Goal: Obtain resource: Obtain resource

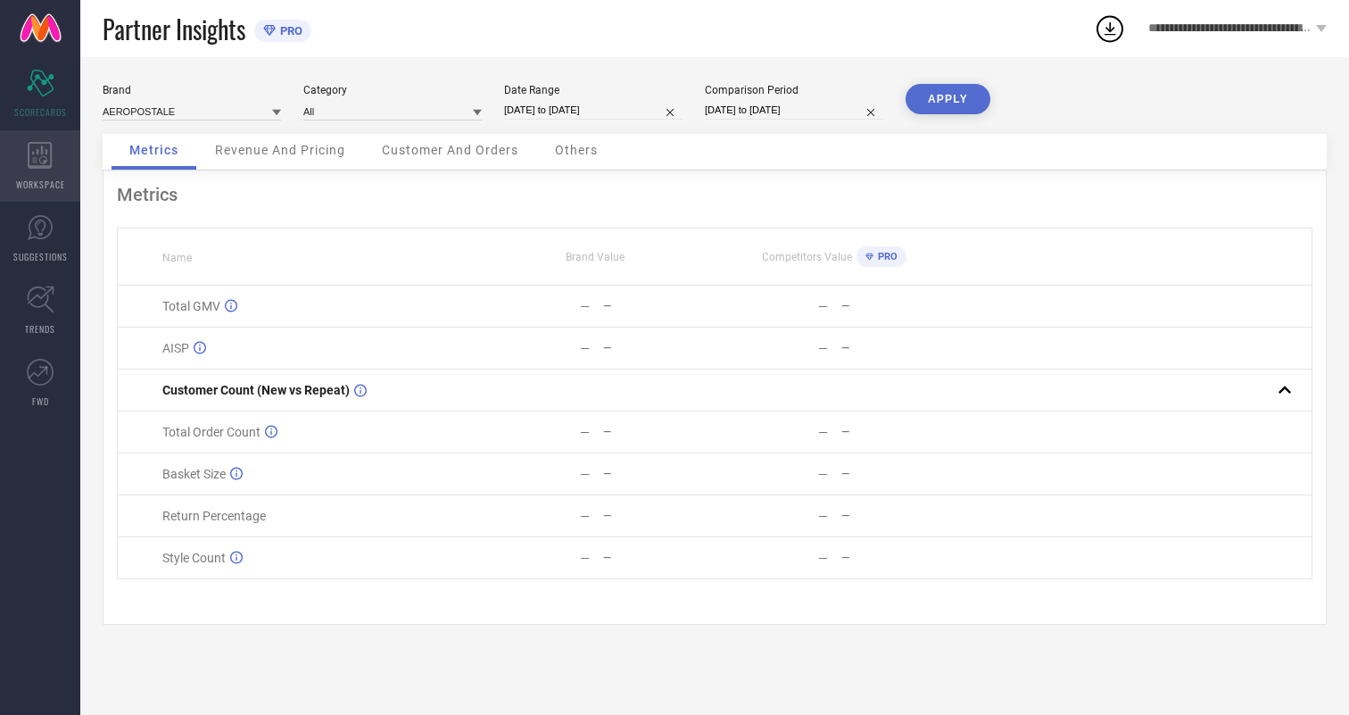
click at [40, 166] on icon at bounding box center [40, 155] width 24 height 27
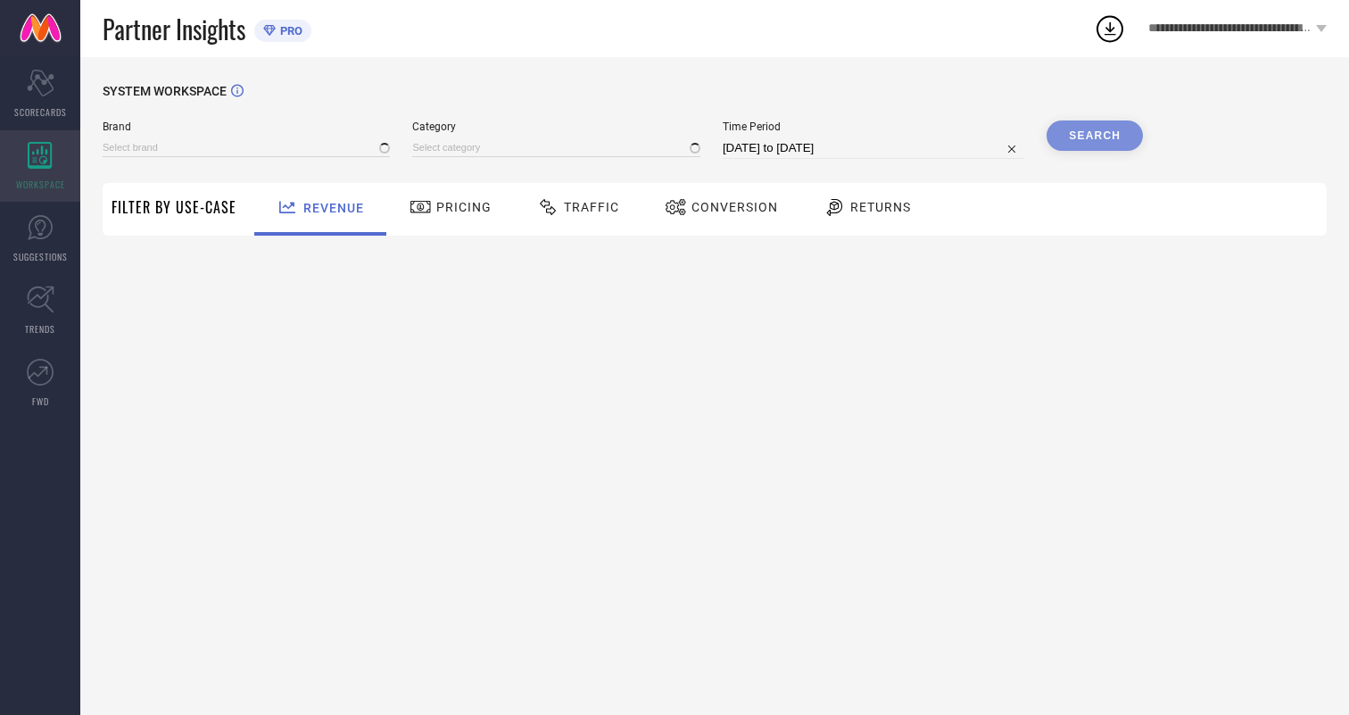
type input "AEROPOSTALE"
type input "All"
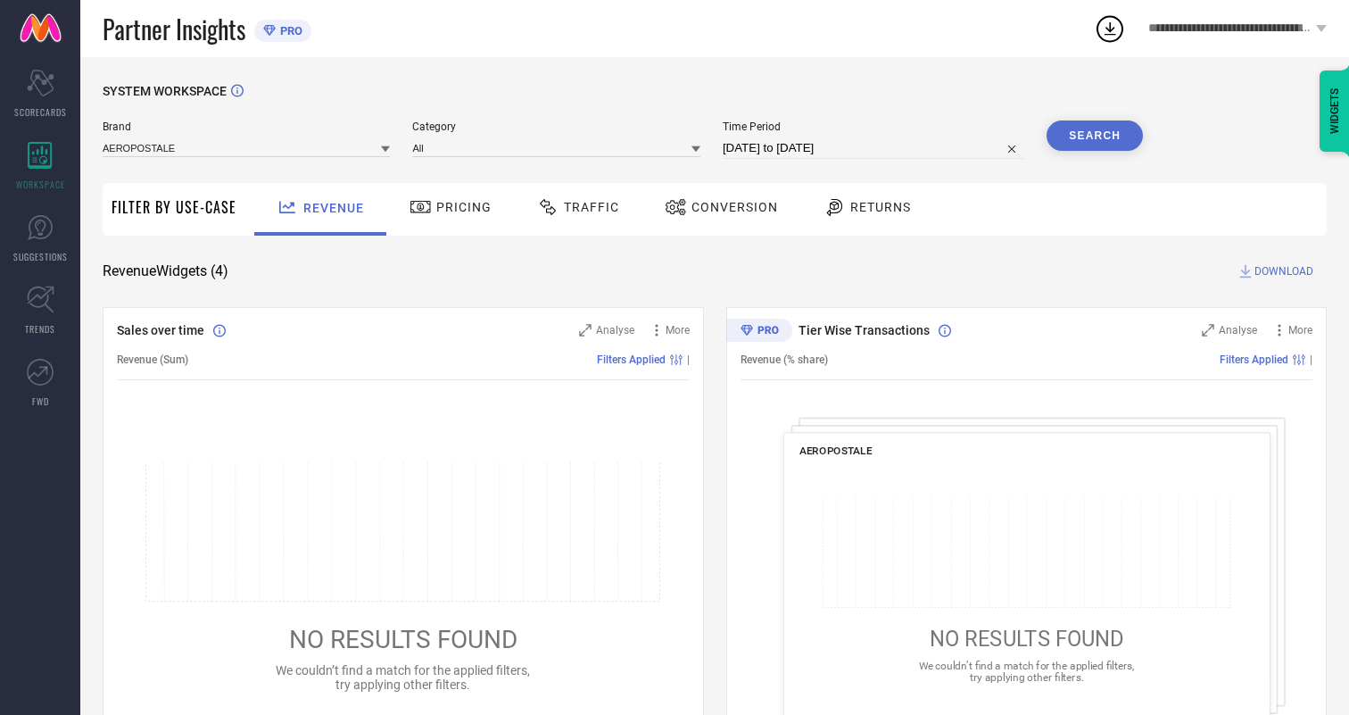
click at [729, 207] on span "Conversion" at bounding box center [735, 207] width 87 height 14
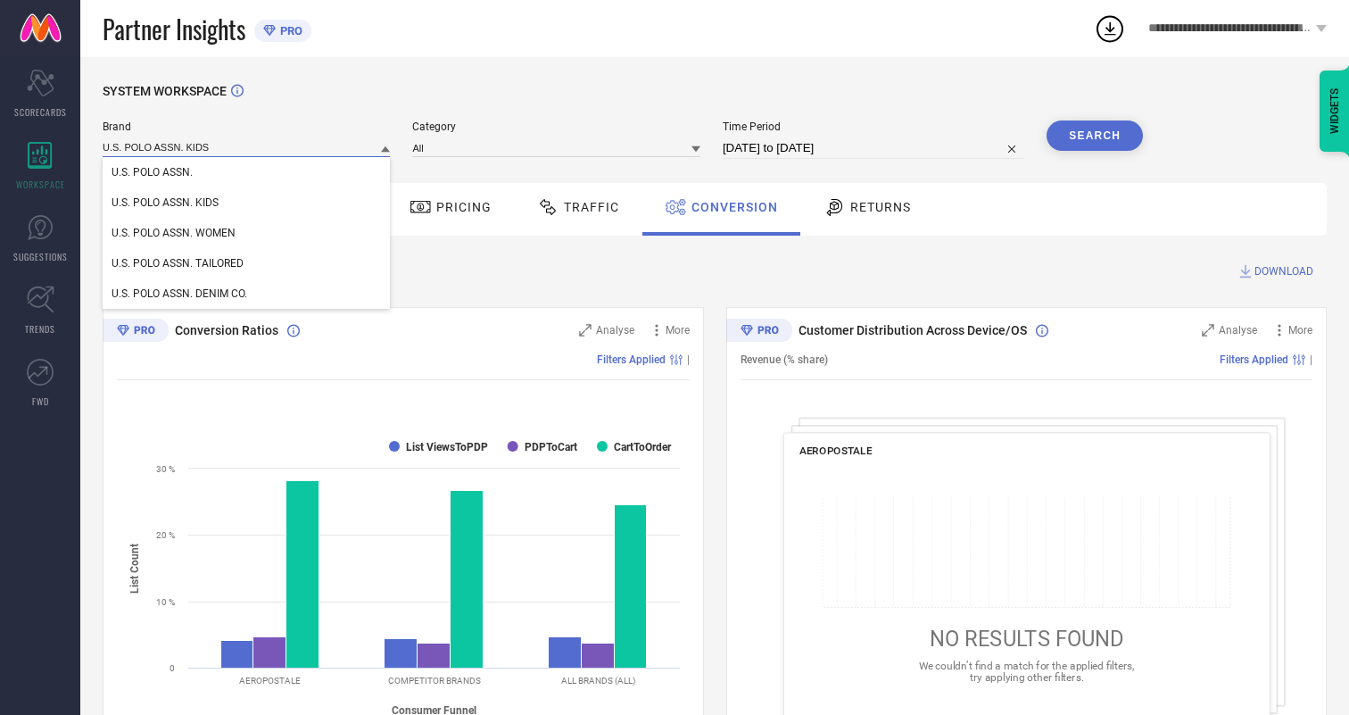
type input "U.S. POLO ASSN. KIDS"
click at [164, 203] on span "U.S. POLO ASSN. KIDS" at bounding box center [165, 202] width 107 height 12
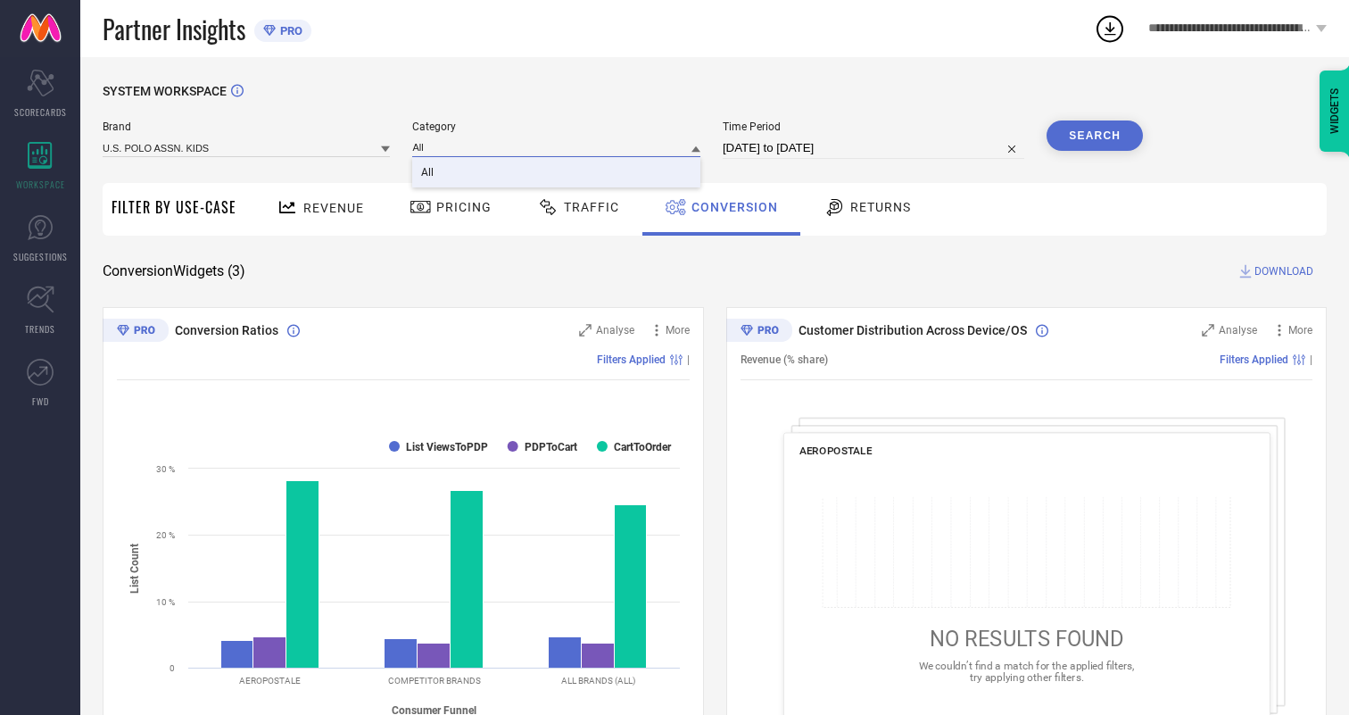
type input "All"
click at [429, 173] on span "All" at bounding box center [427, 172] width 12 height 12
click at [875, 148] on input "[DATE] to [DATE]" at bounding box center [874, 147] width 302 height 21
select select "6"
select select "2025"
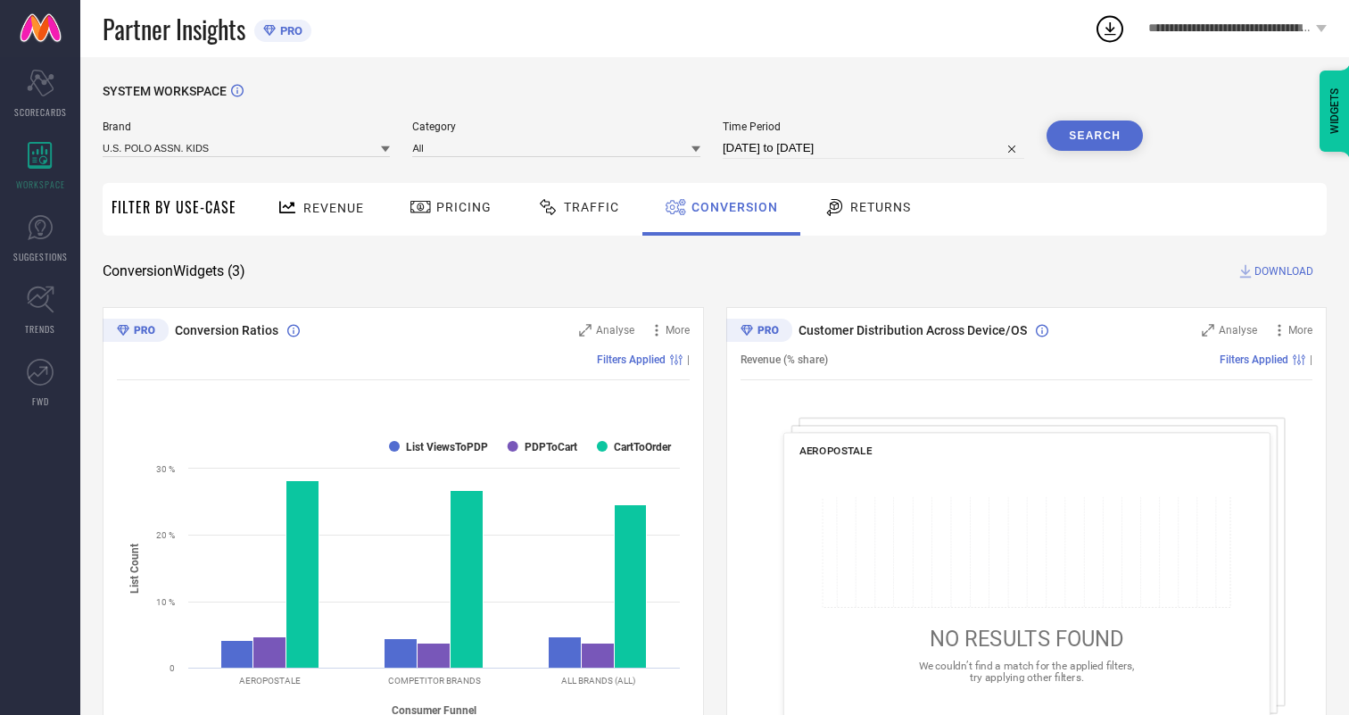
select select "7"
select select "2025"
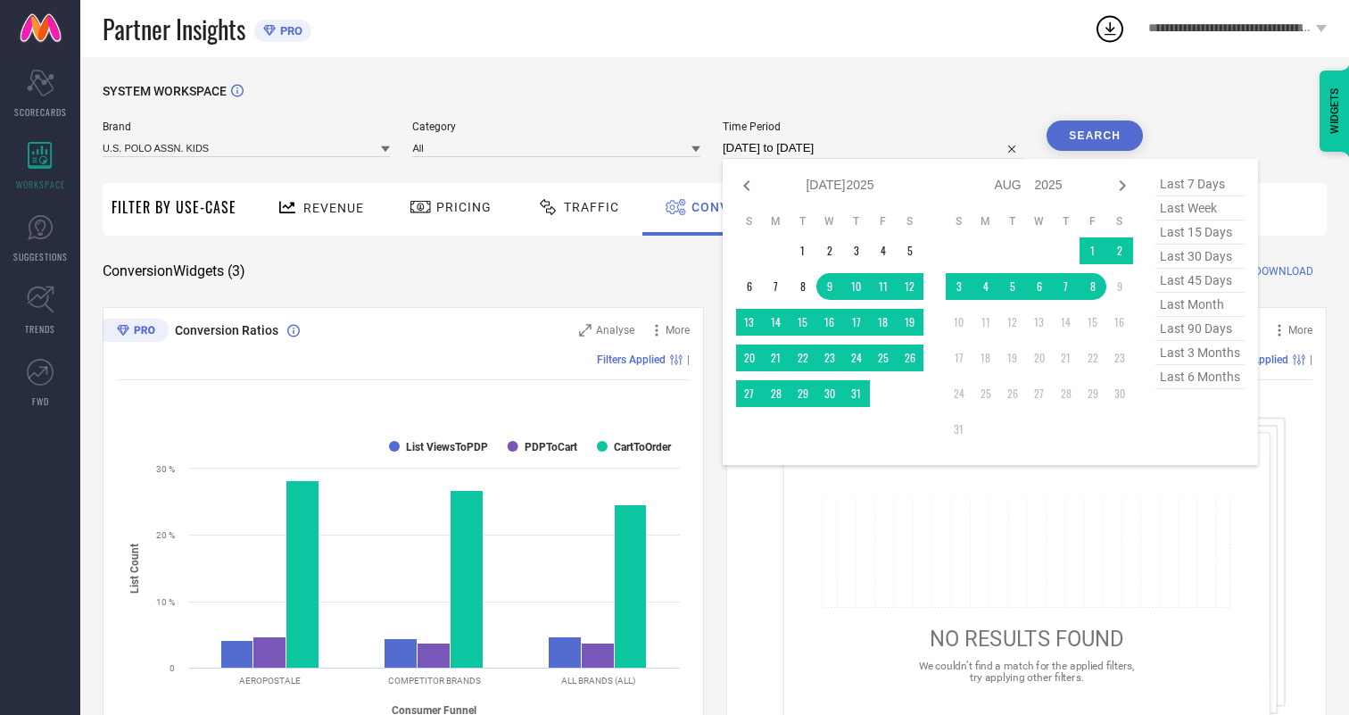
click at [1097, 287] on td "8" at bounding box center [1093, 286] width 27 height 27
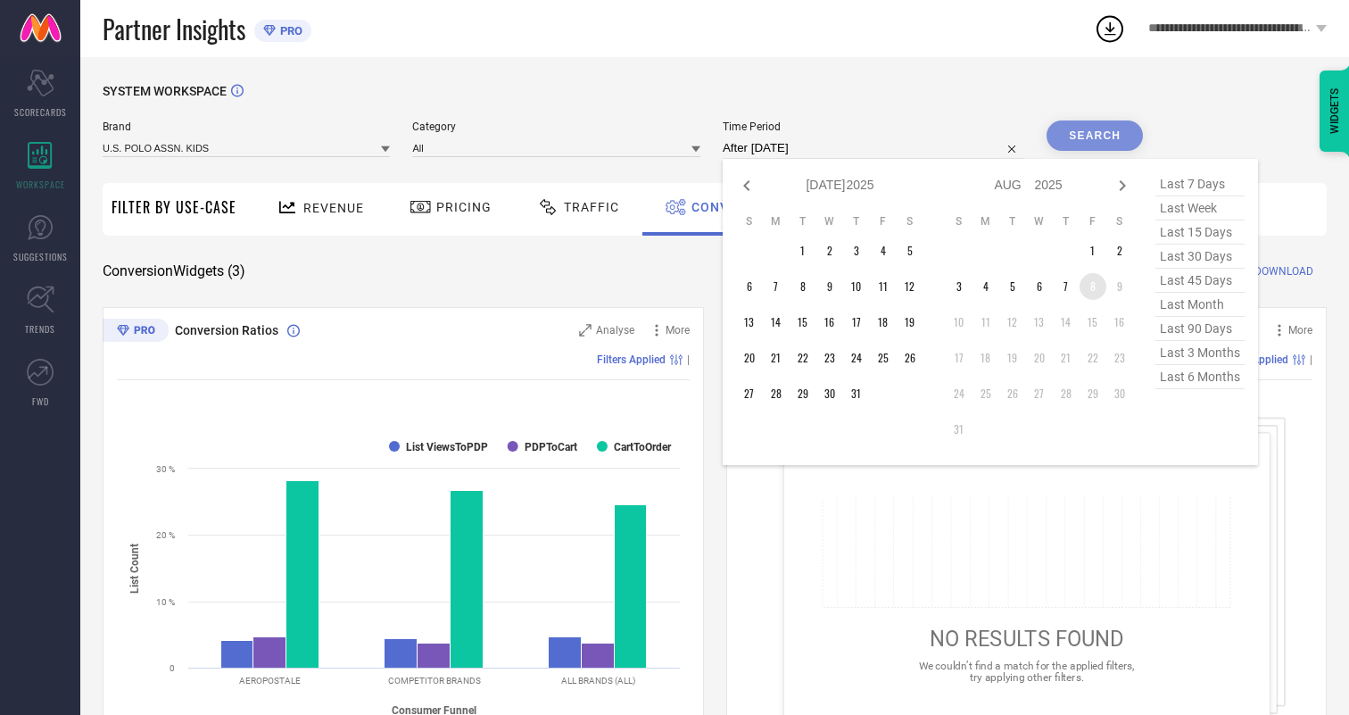
type input "[DATE] to [DATE]"
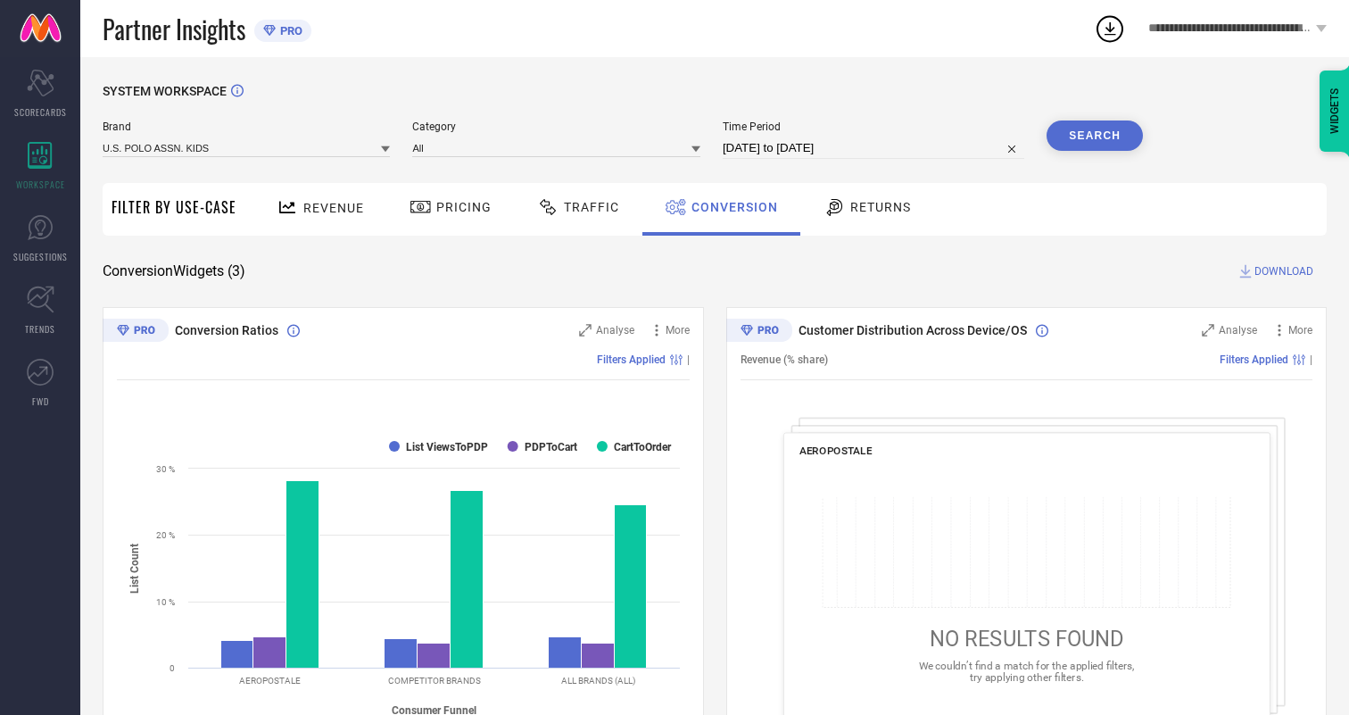
click at [1095, 136] on button "Search" at bounding box center [1095, 135] width 96 height 30
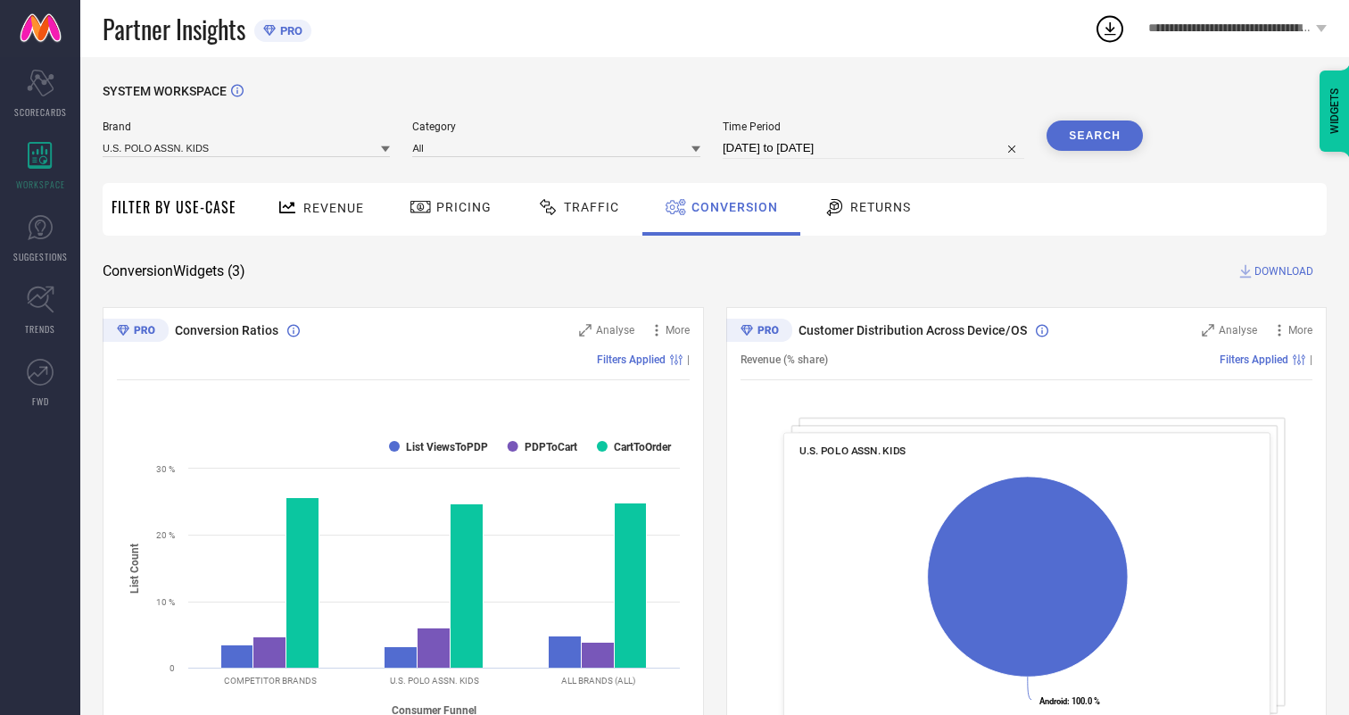
click at [1284, 271] on span "DOWNLOAD" at bounding box center [1284, 271] width 59 height 18
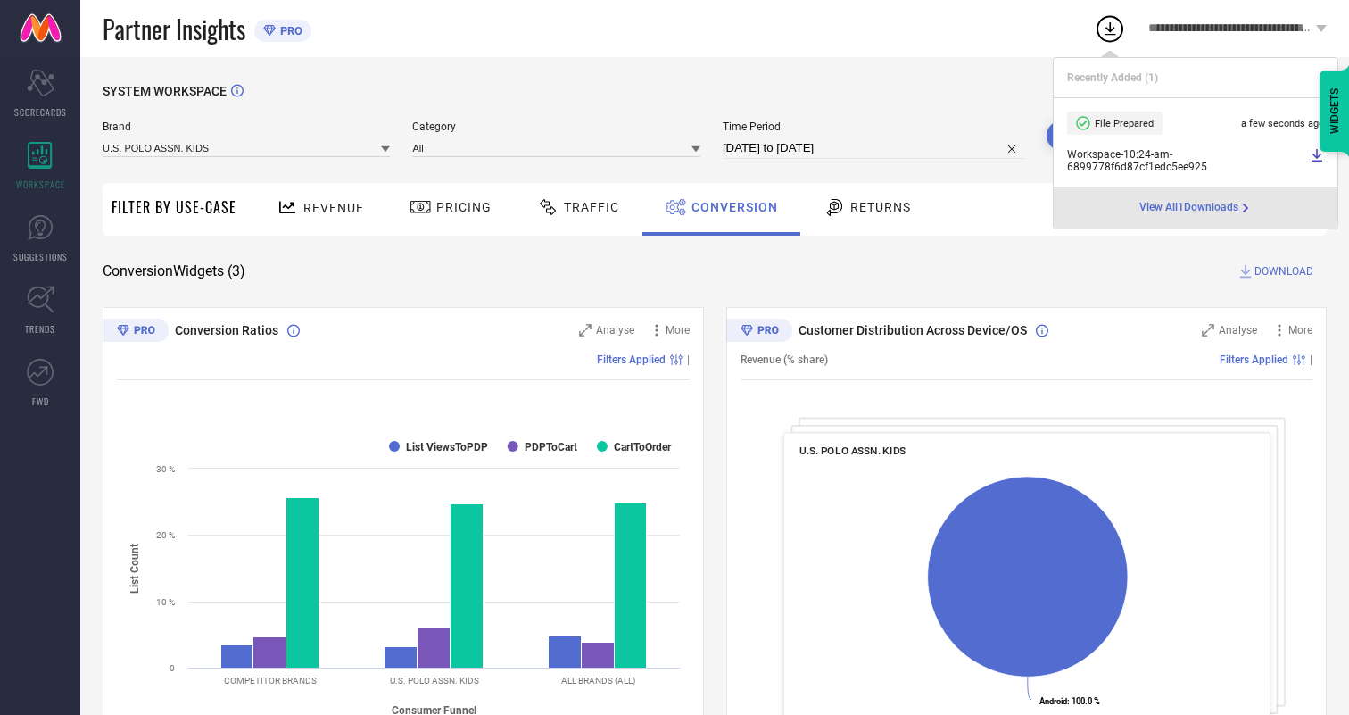
click at [730, 207] on span "Conversion" at bounding box center [735, 207] width 87 height 14
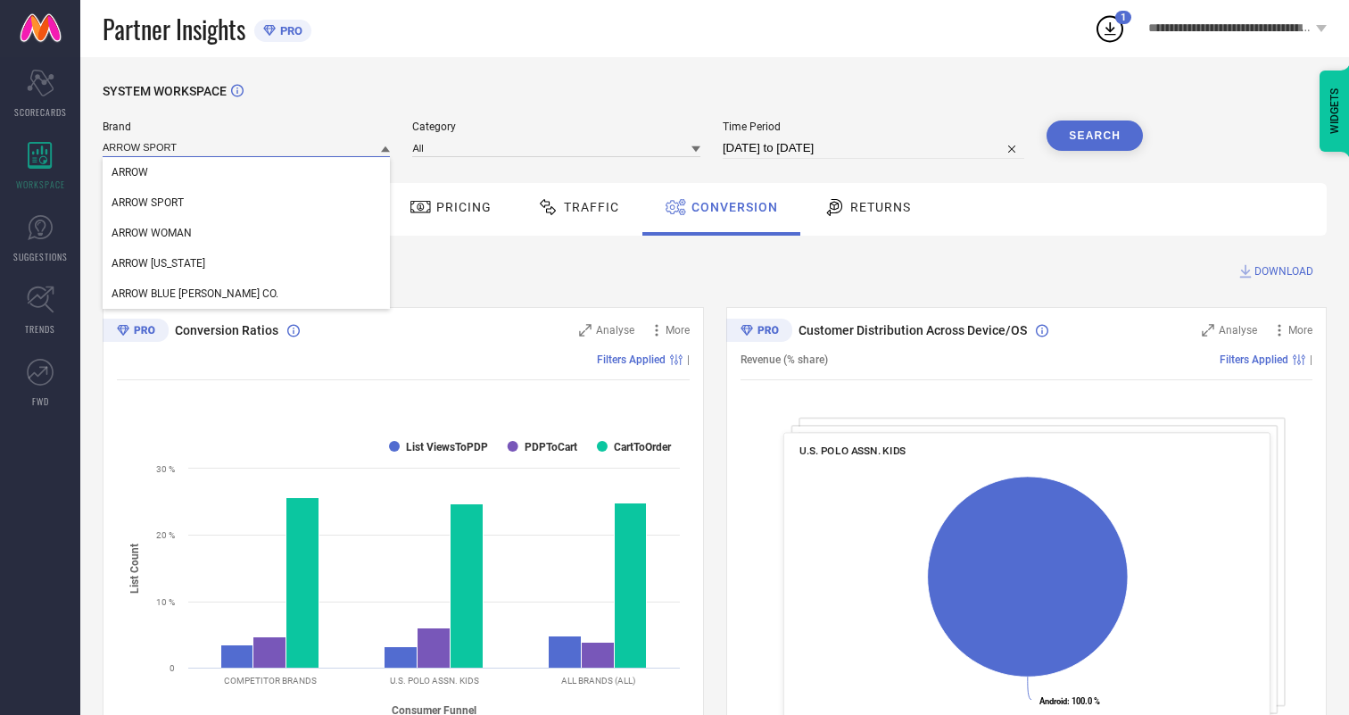
type input "ARROW SPORT"
click at [147, 203] on span "ARROW SPORT" at bounding box center [148, 202] width 72 height 12
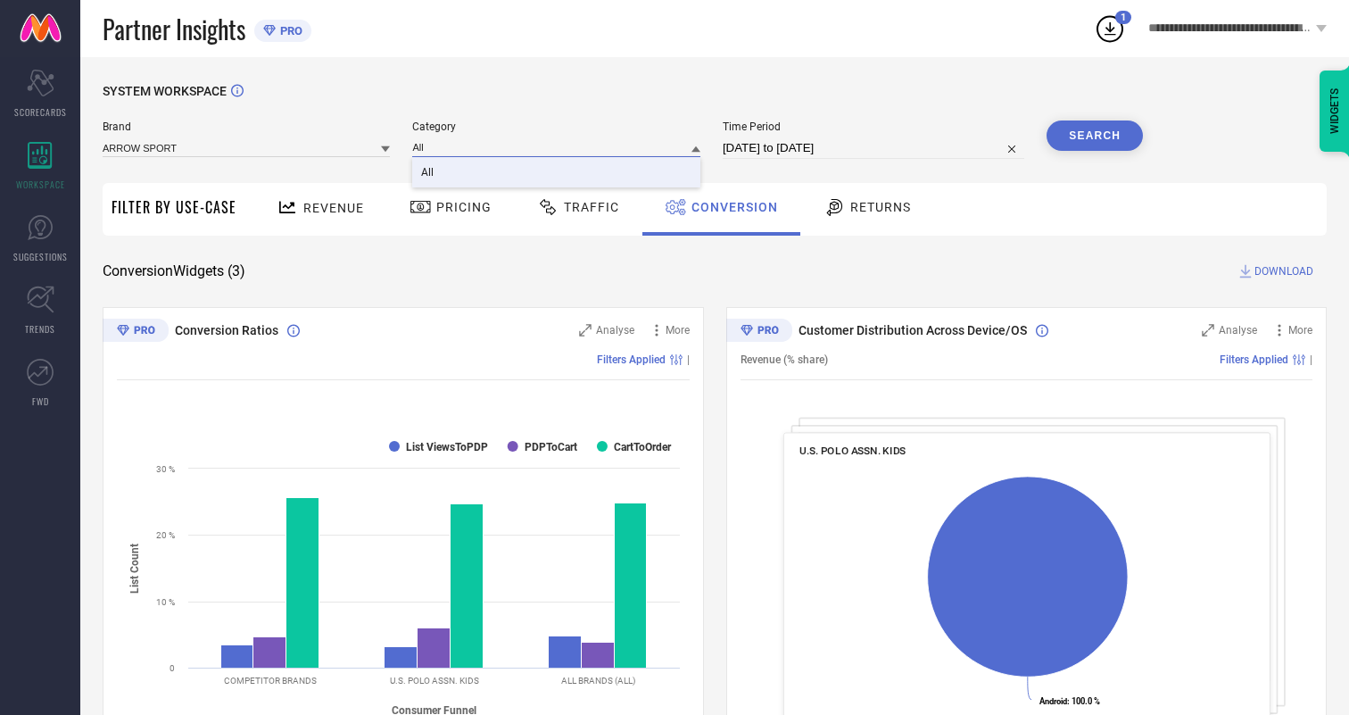
type input "All"
click at [429, 173] on span "All" at bounding box center [427, 172] width 12 height 12
click at [1095, 136] on button "Search" at bounding box center [1095, 135] width 96 height 30
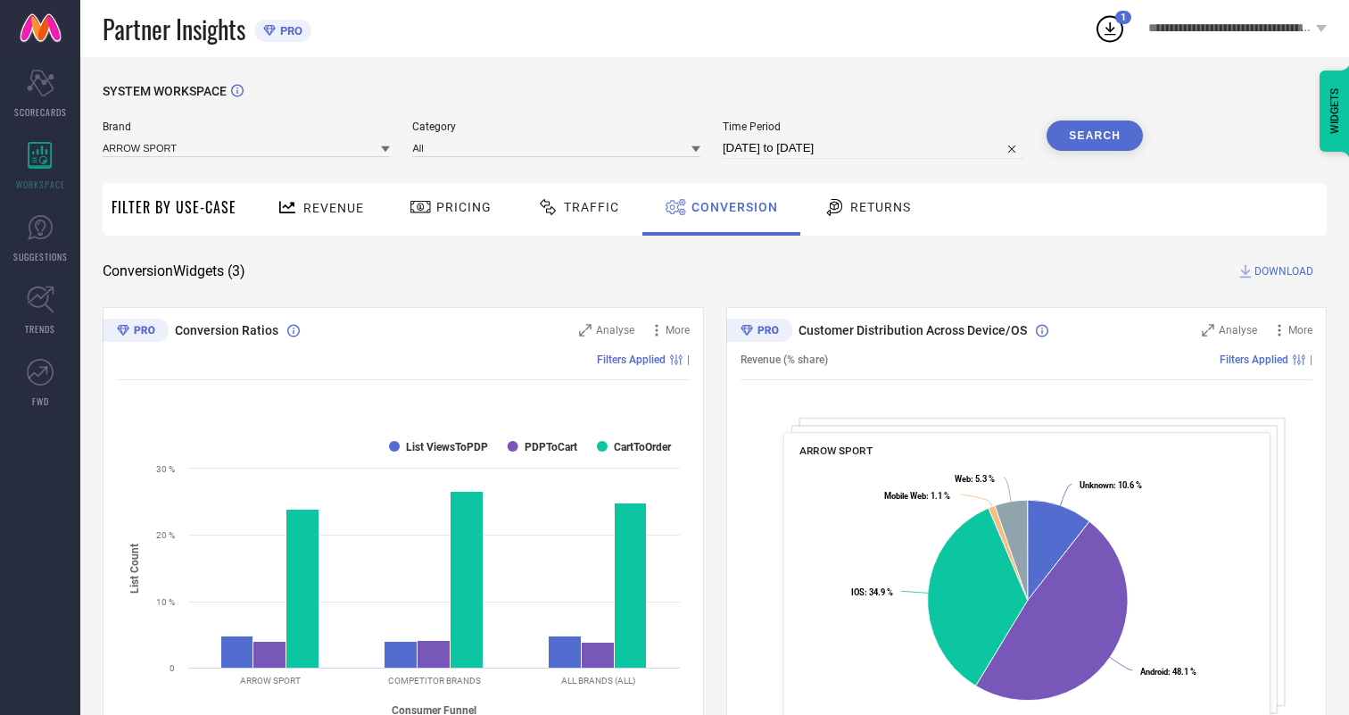
click at [1284, 271] on span "DOWNLOAD" at bounding box center [1284, 271] width 59 height 18
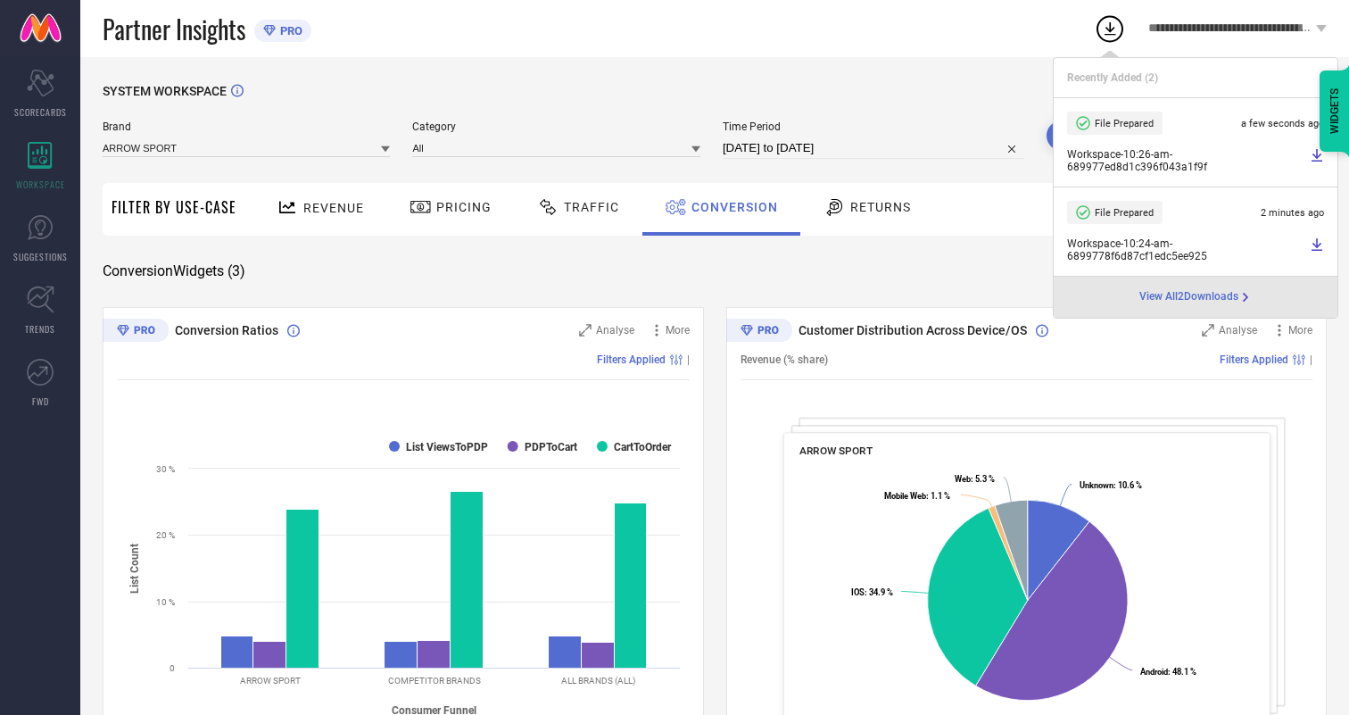
click at [730, 207] on span "Conversion" at bounding box center [735, 207] width 87 height 14
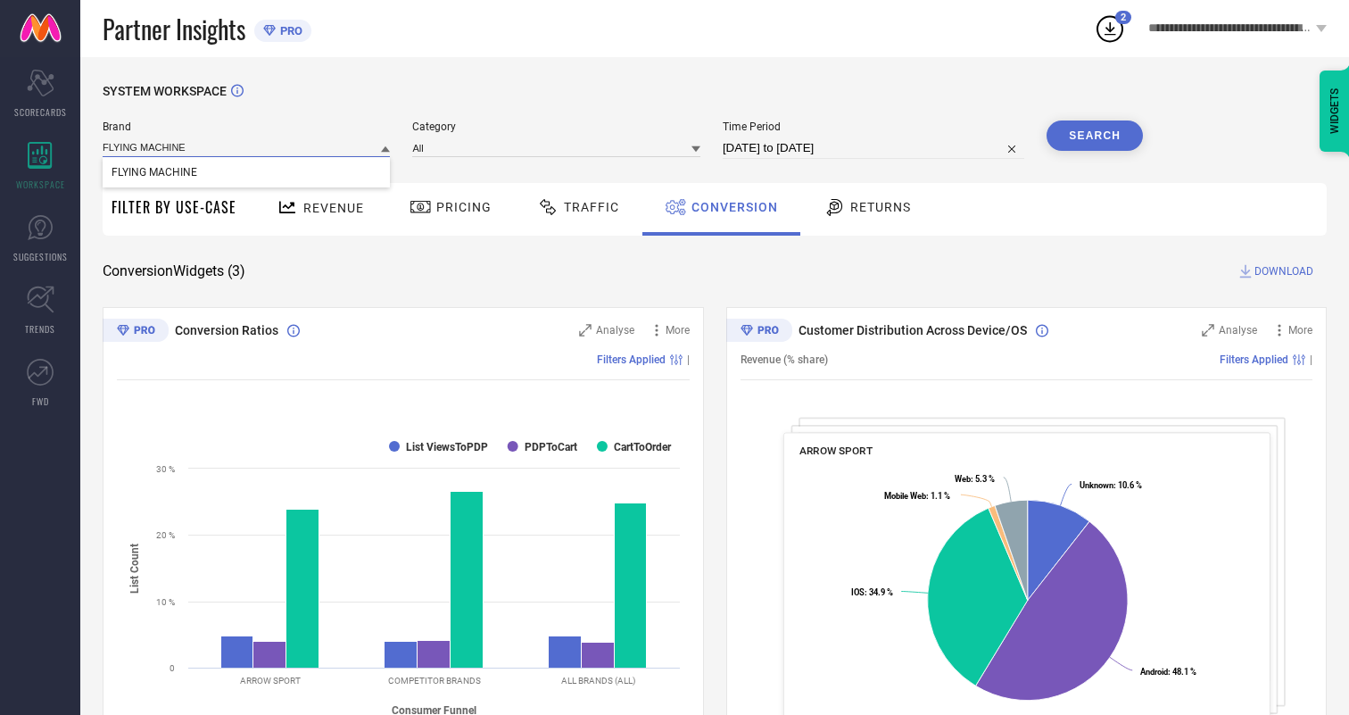
type input "FLYING MACHINE"
click at [153, 173] on span "FLYING MACHINE" at bounding box center [155, 172] width 86 height 12
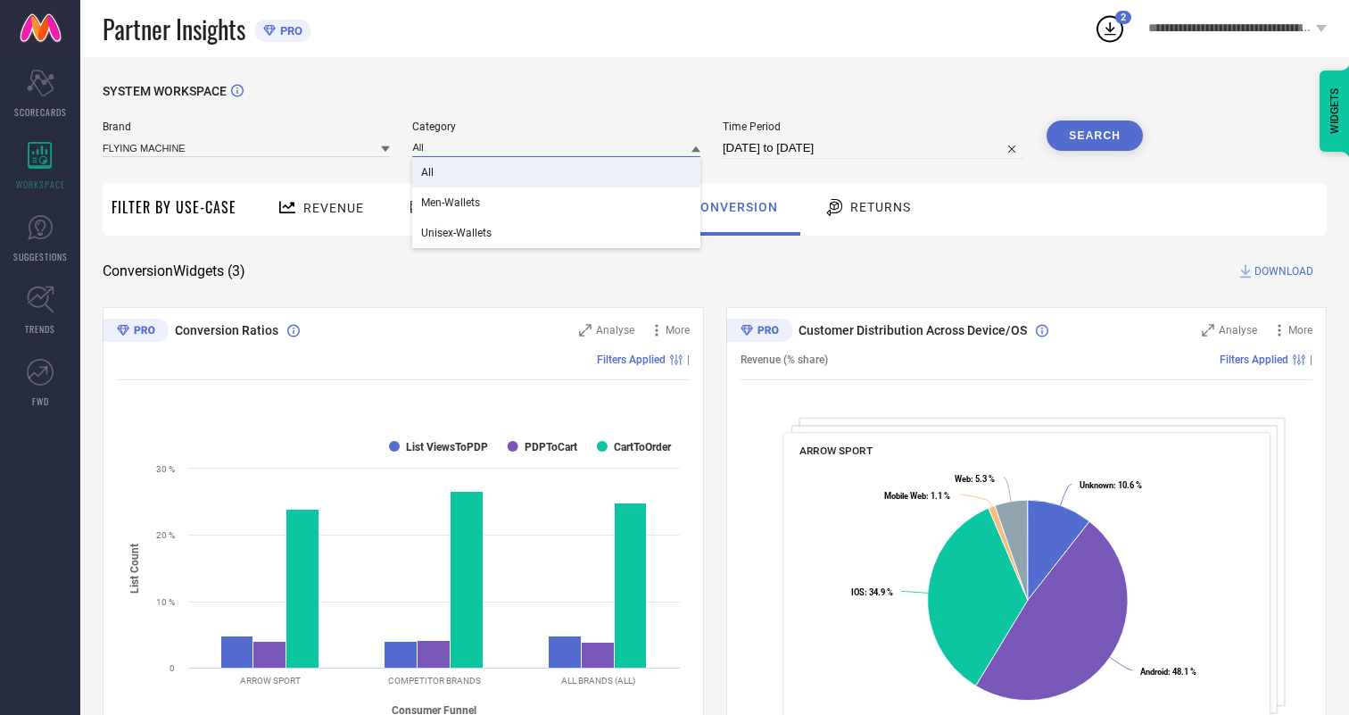
type input "All"
click at [429, 173] on span "All" at bounding box center [427, 172] width 12 height 12
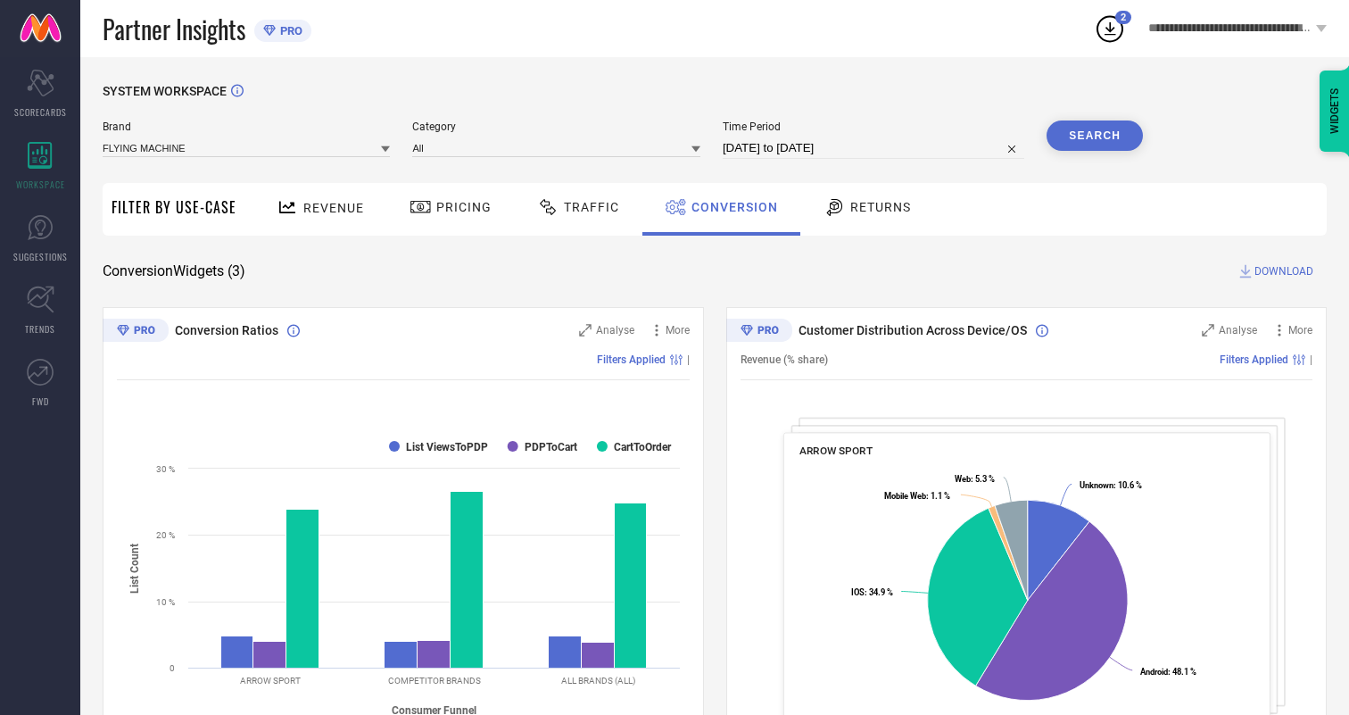
click at [1095, 136] on button "Search" at bounding box center [1095, 135] width 96 height 30
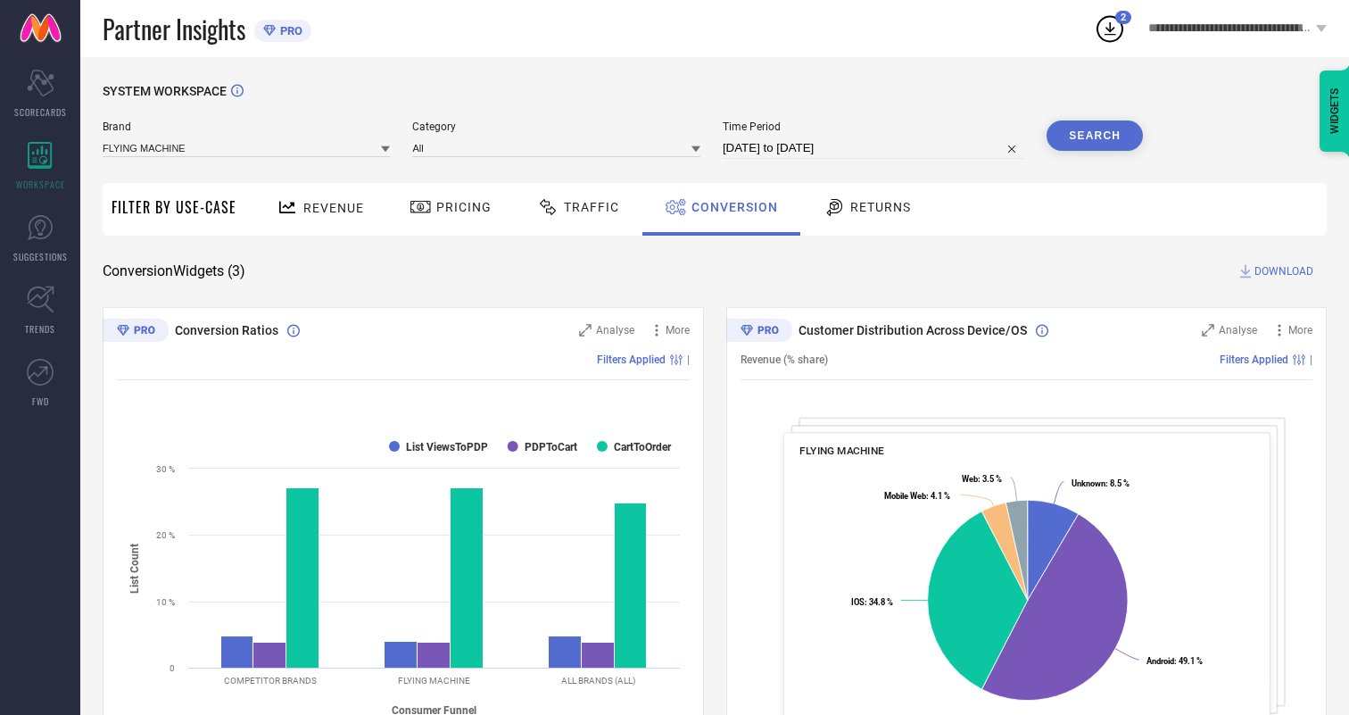
click at [1284, 271] on span "DOWNLOAD" at bounding box center [1284, 271] width 59 height 18
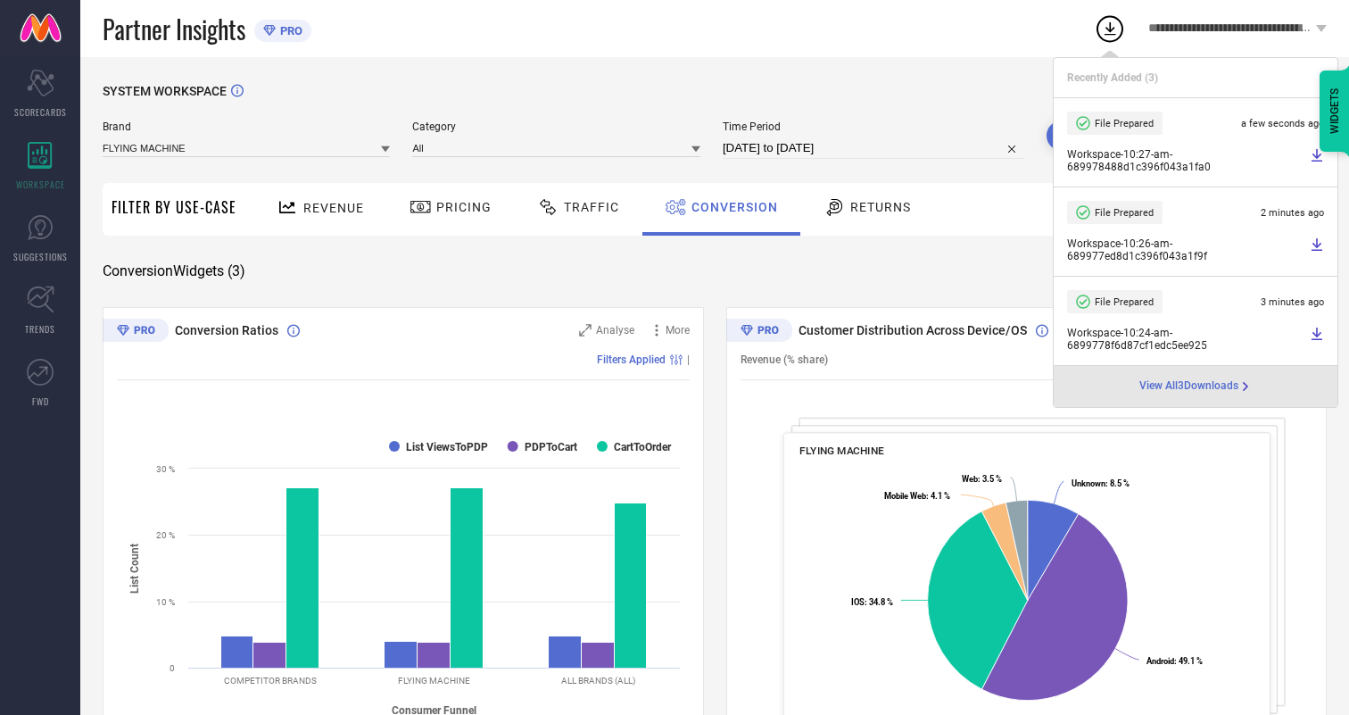
click at [730, 207] on span "Conversion" at bounding box center [735, 207] width 87 height 14
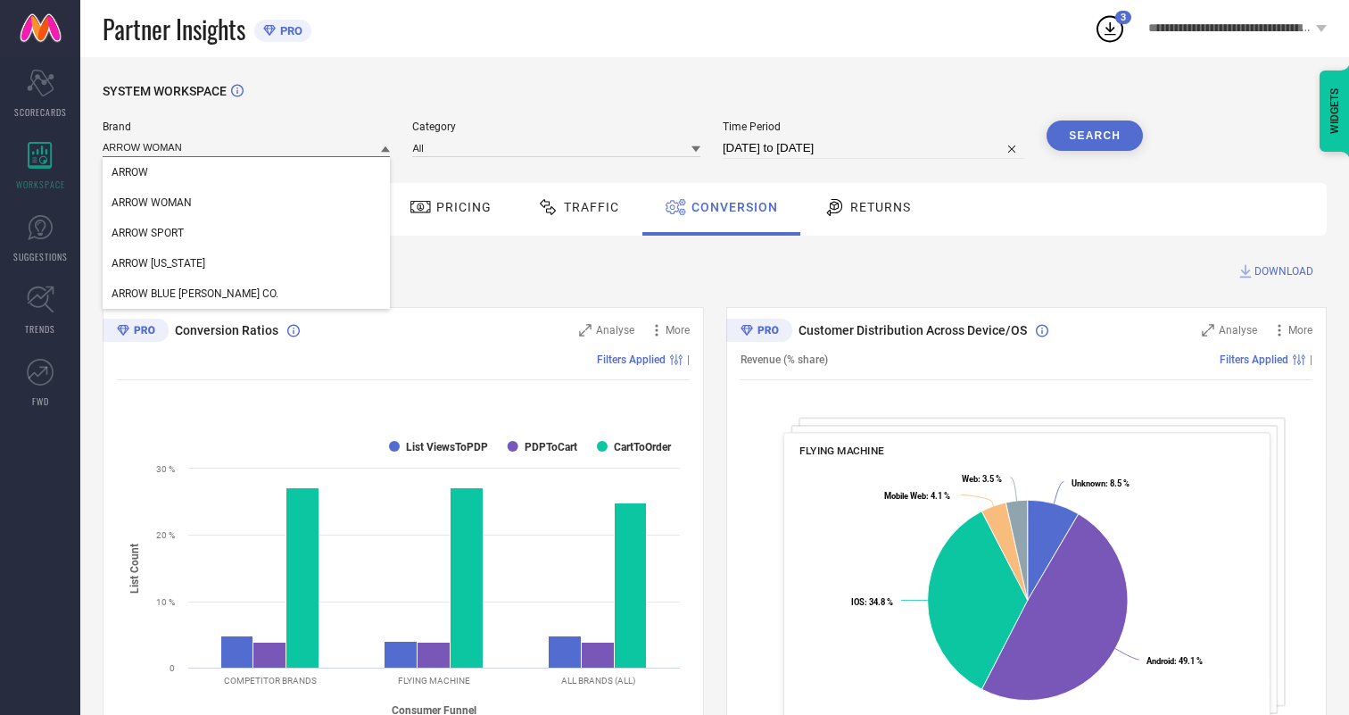
type input "ARROW WOMAN"
click at [152, 203] on span "ARROW WOMAN" at bounding box center [152, 202] width 80 height 12
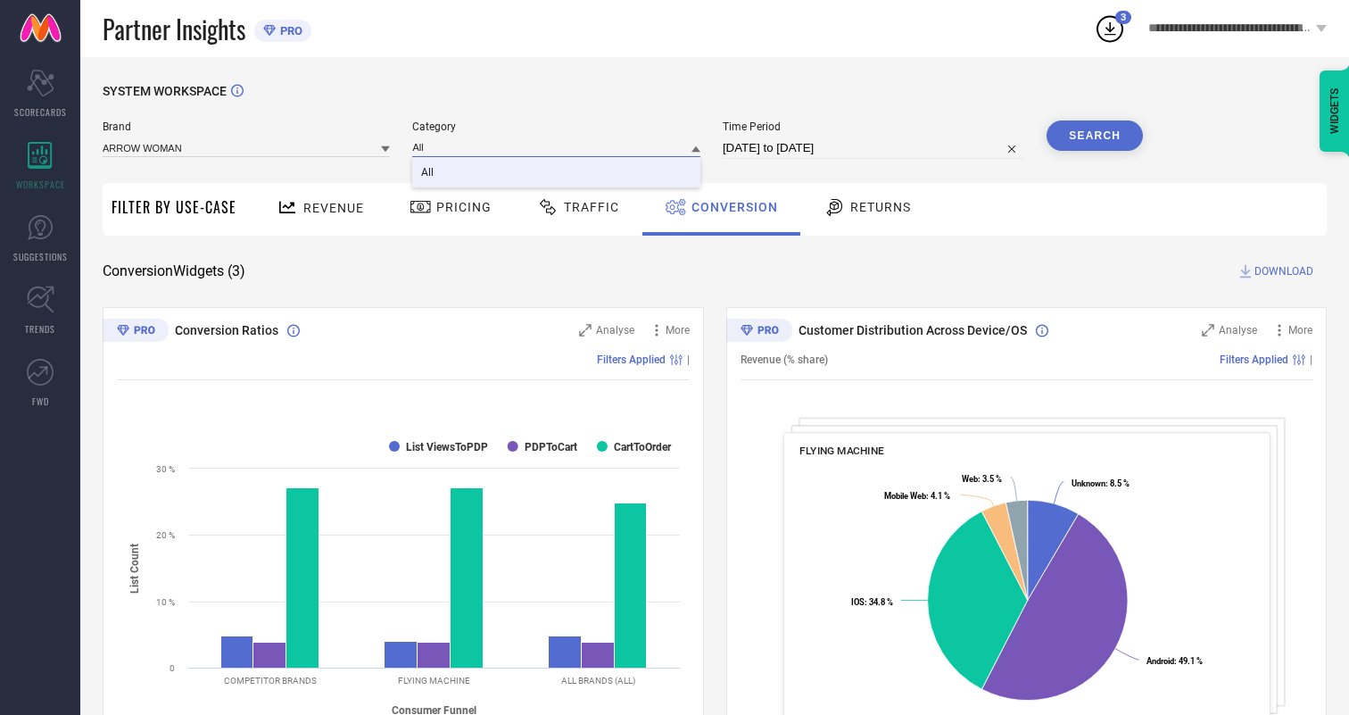
type input "All"
click at [429, 173] on span "All" at bounding box center [427, 172] width 12 height 12
click at [1095, 136] on button "Search" at bounding box center [1095, 135] width 96 height 30
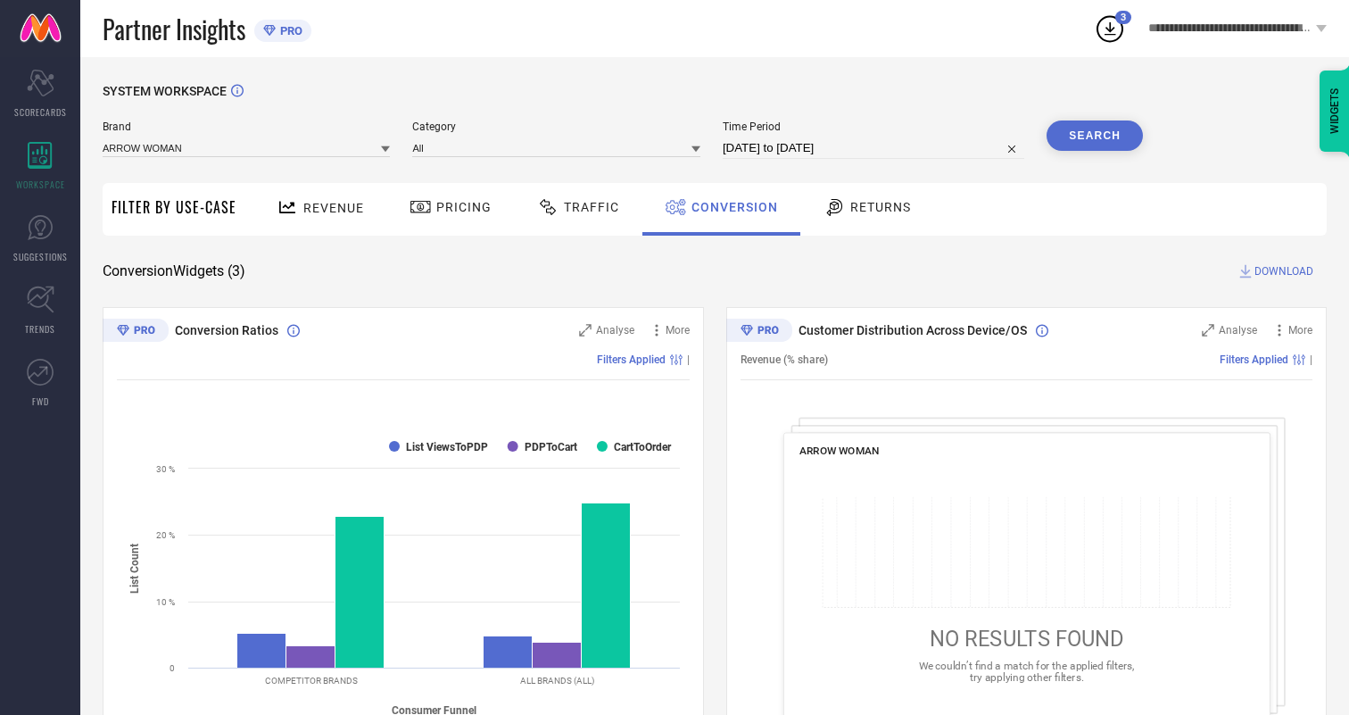
click at [1284, 271] on span "DOWNLOAD" at bounding box center [1284, 271] width 59 height 18
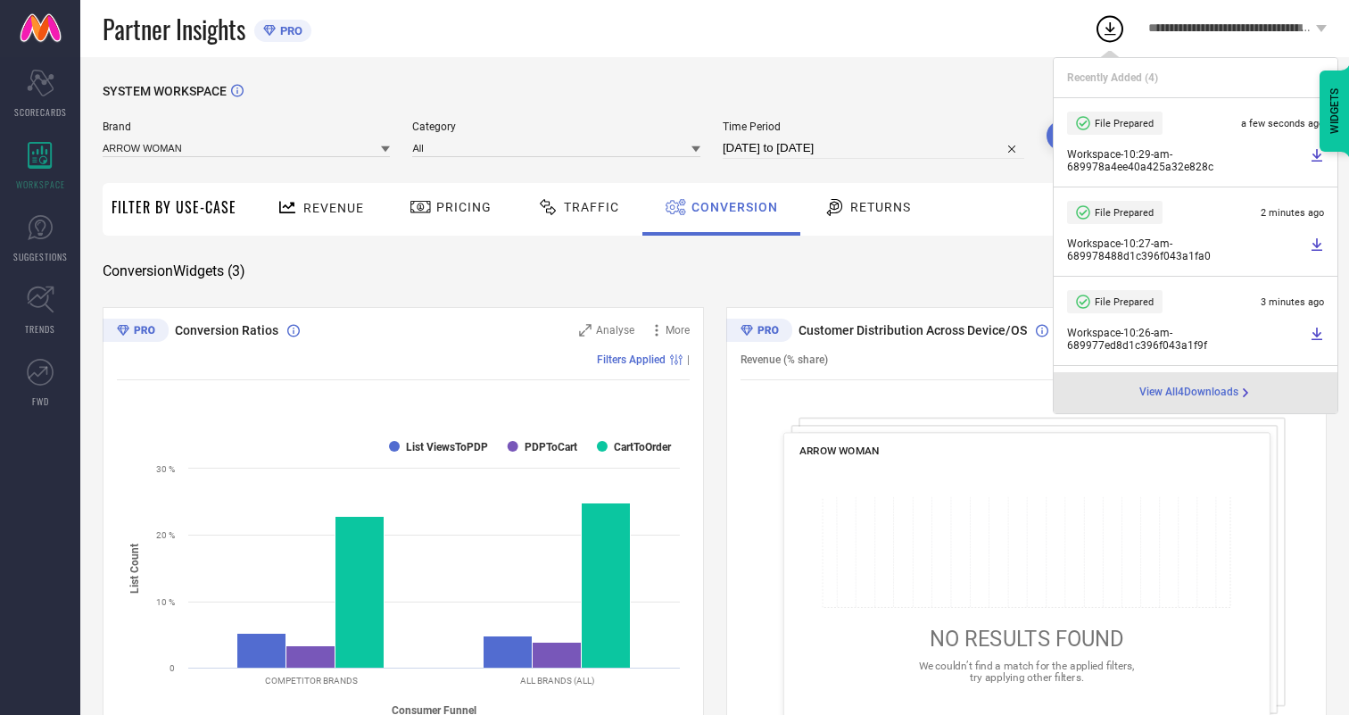
click at [730, 207] on span "Conversion" at bounding box center [735, 207] width 87 height 14
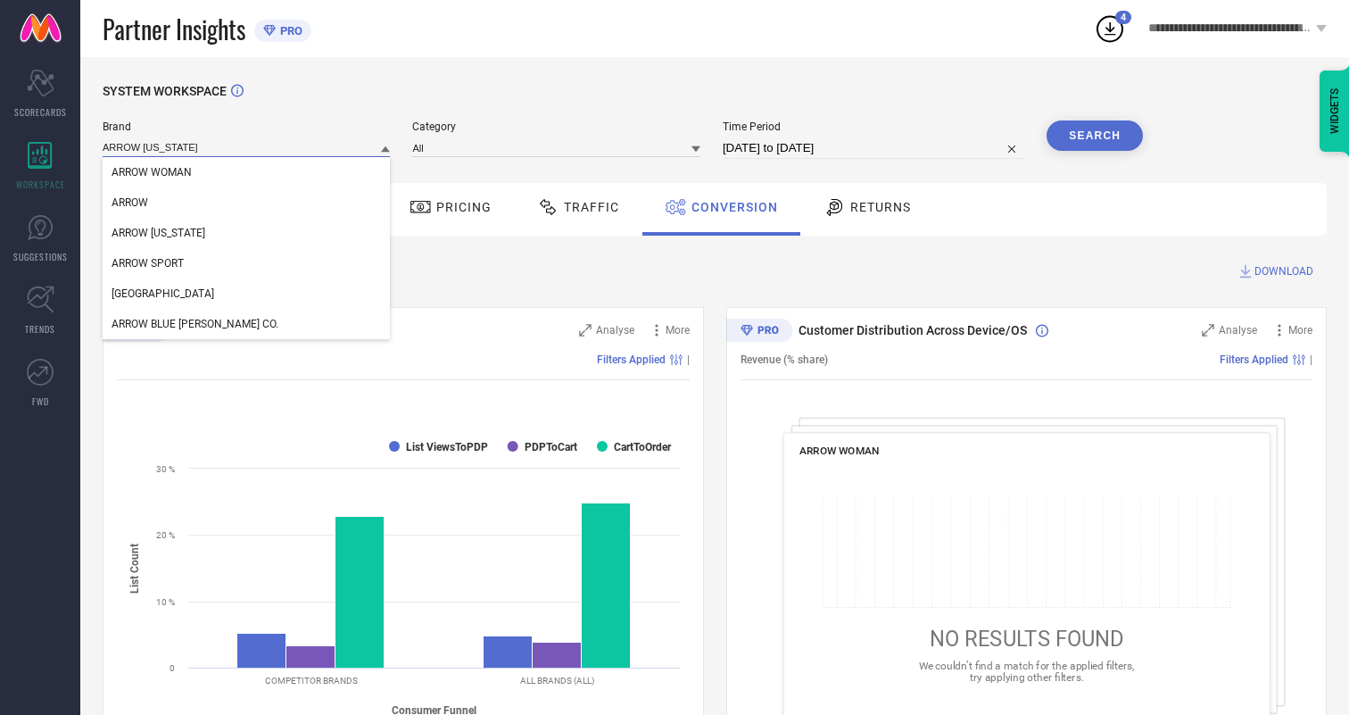
type input "ARROW [US_STATE]"
click at [157, 234] on span "ARROW [US_STATE]" at bounding box center [159, 233] width 94 height 12
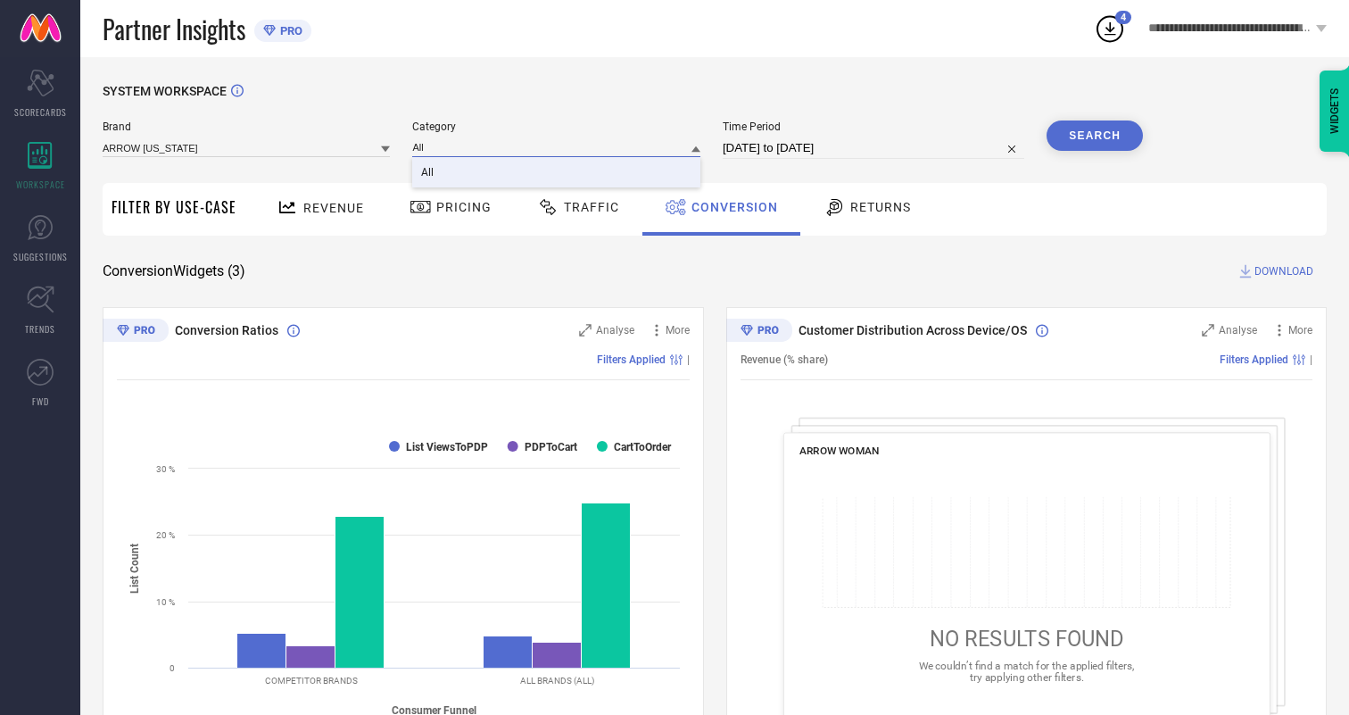
type input "All"
click at [429, 173] on span "All" at bounding box center [427, 172] width 12 height 12
click at [1095, 136] on button "Search" at bounding box center [1095, 135] width 96 height 30
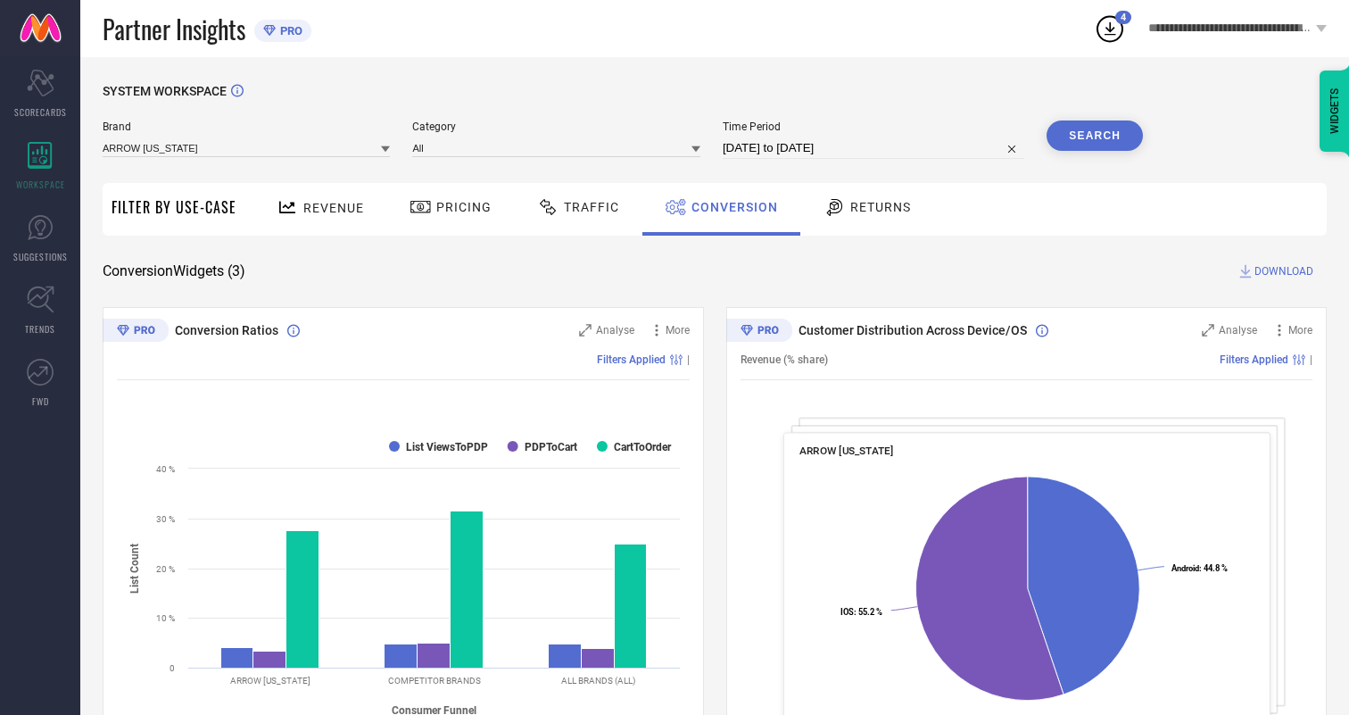
click at [1284, 271] on span "DOWNLOAD" at bounding box center [1284, 271] width 59 height 18
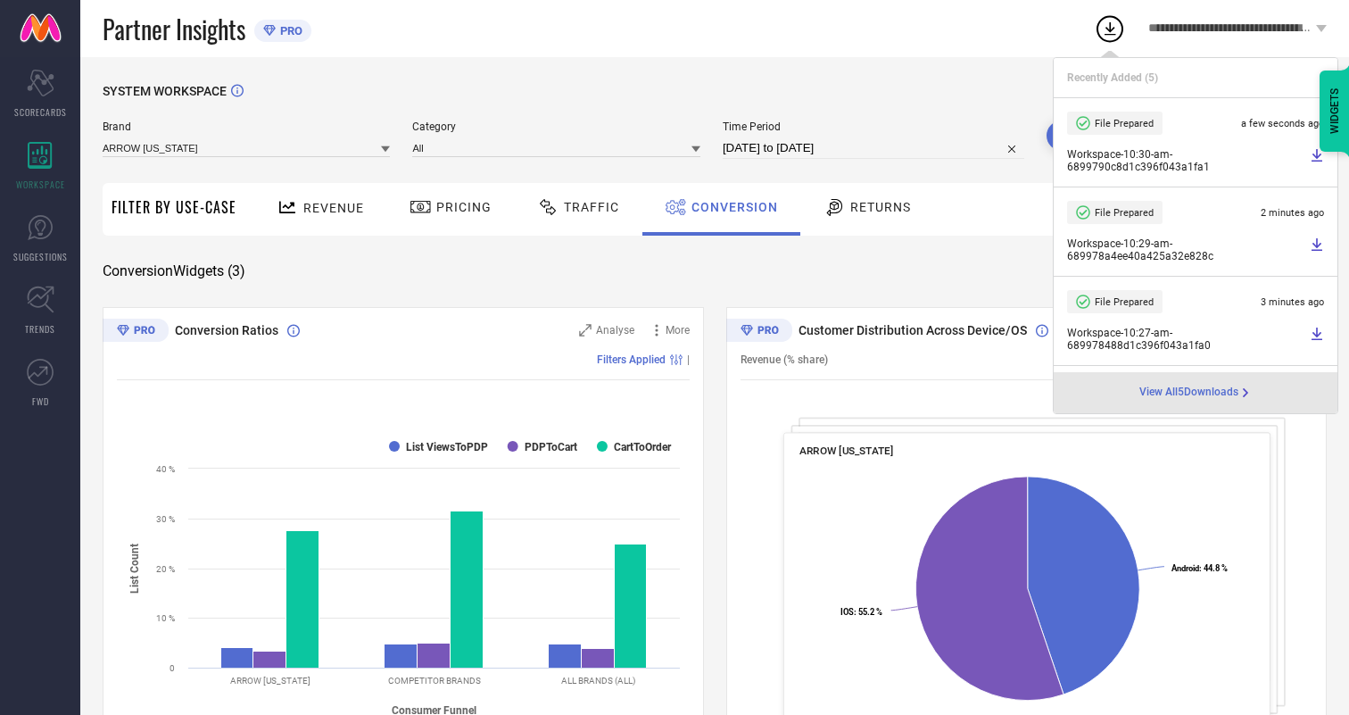
click at [730, 207] on span "Conversion" at bounding box center [735, 207] width 87 height 14
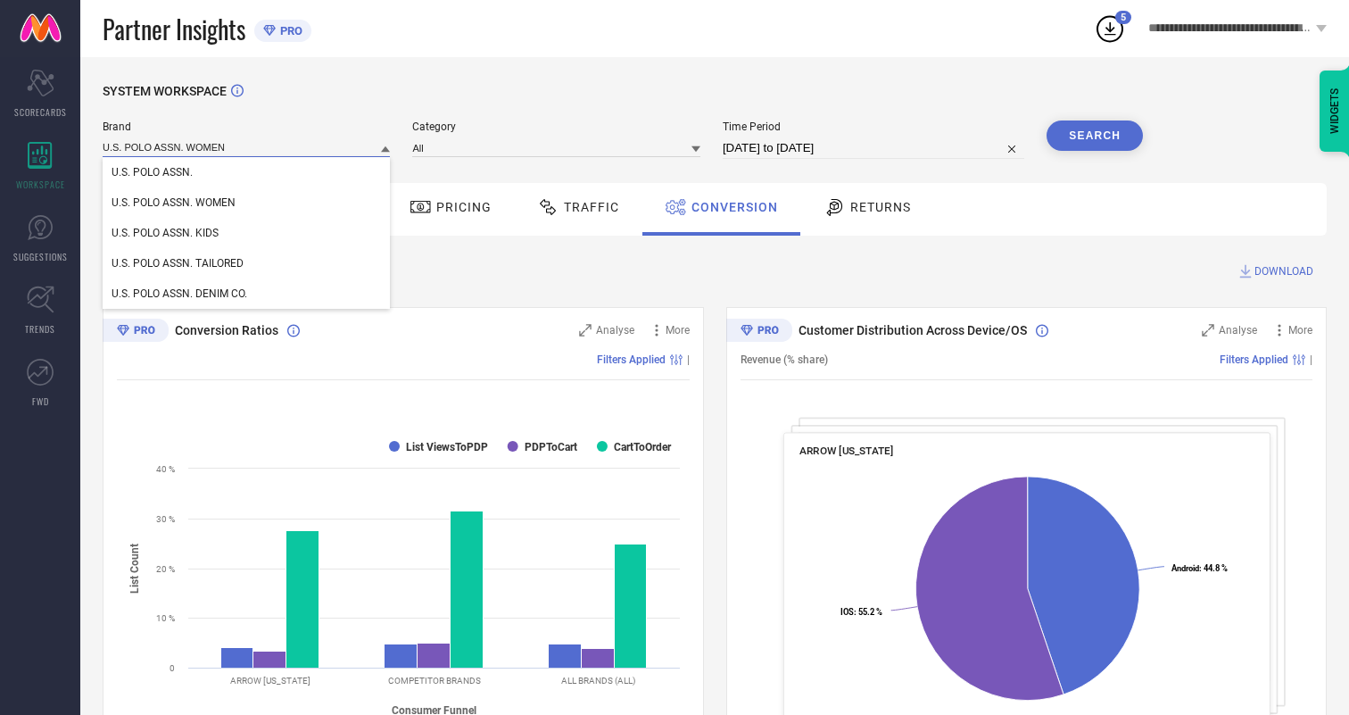
type input "U.S. POLO ASSN. WOMEN"
click at [173, 203] on span "U.S. POLO ASSN. WOMEN" at bounding box center [174, 202] width 124 height 12
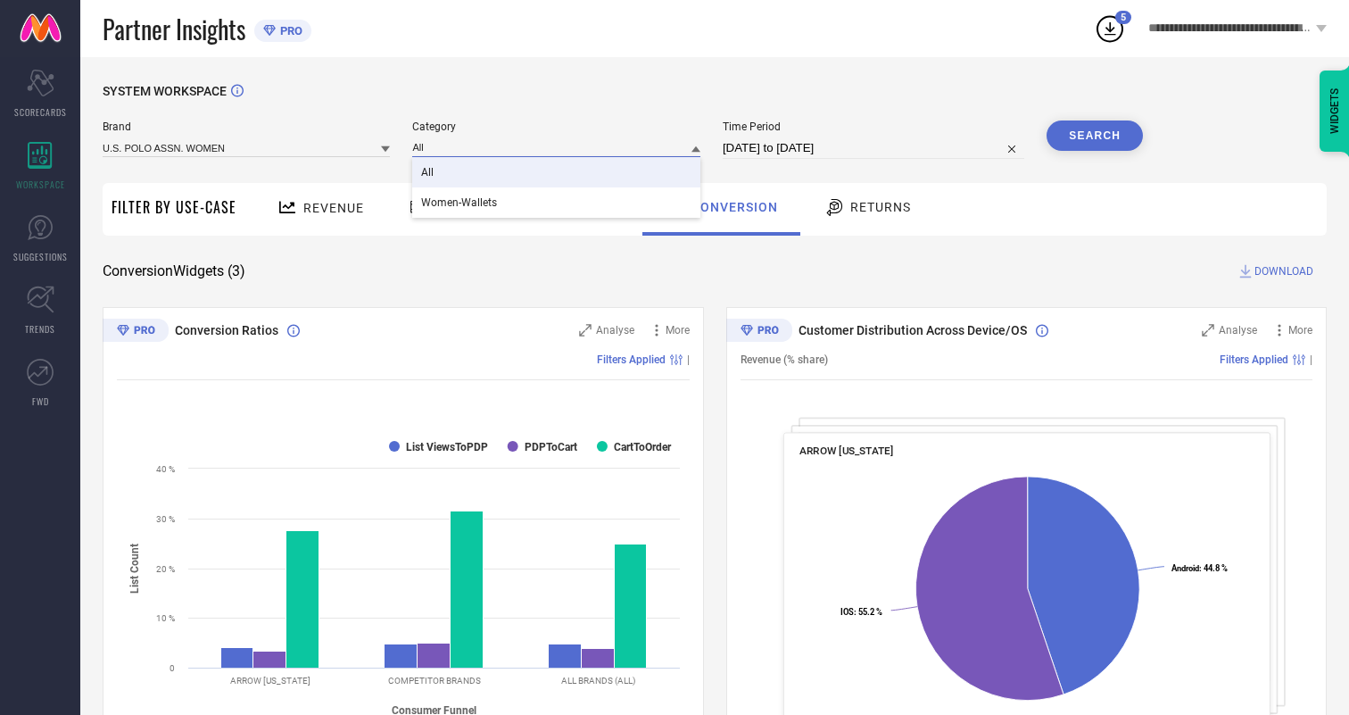
type input "All"
click at [429, 173] on span "All" at bounding box center [427, 172] width 12 height 12
click at [1095, 136] on button "Search" at bounding box center [1095, 135] width 96 height 30
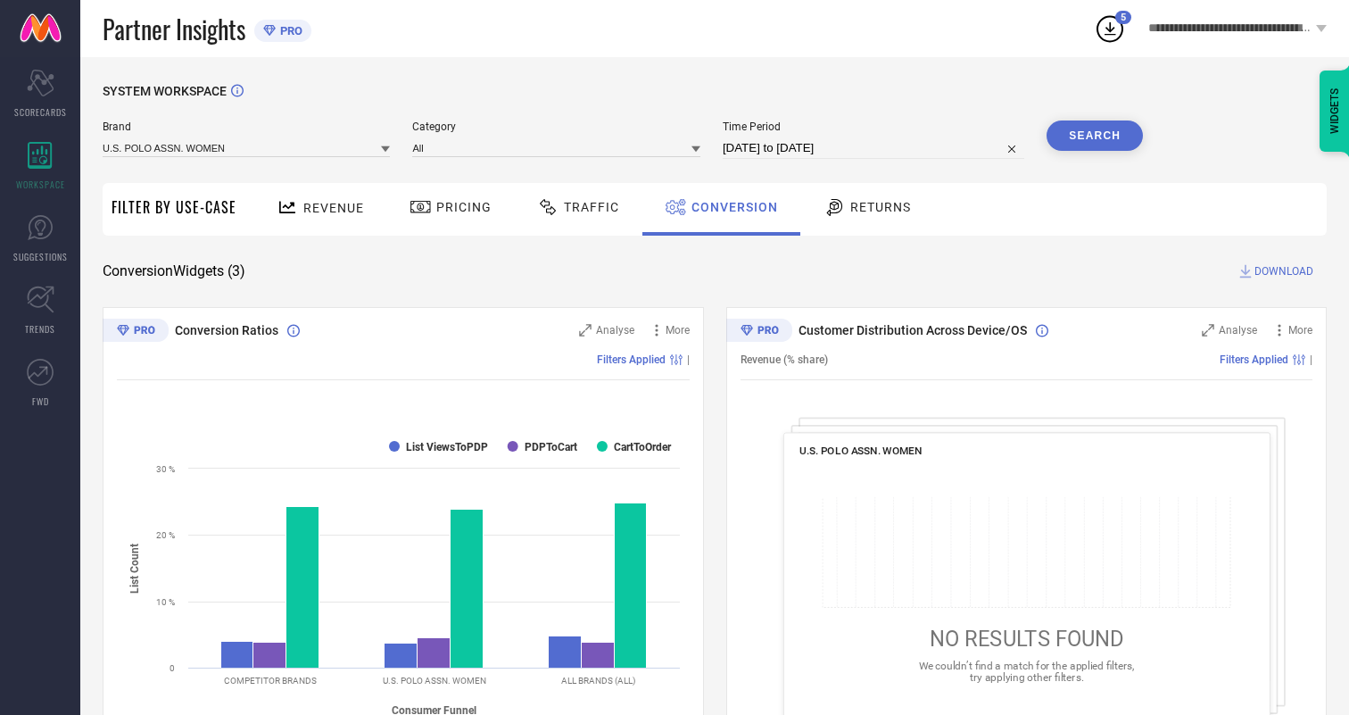
click at [1284, 271] on span "DOWNLOAD" at bounding box center [1284, 271] width 59 height 18
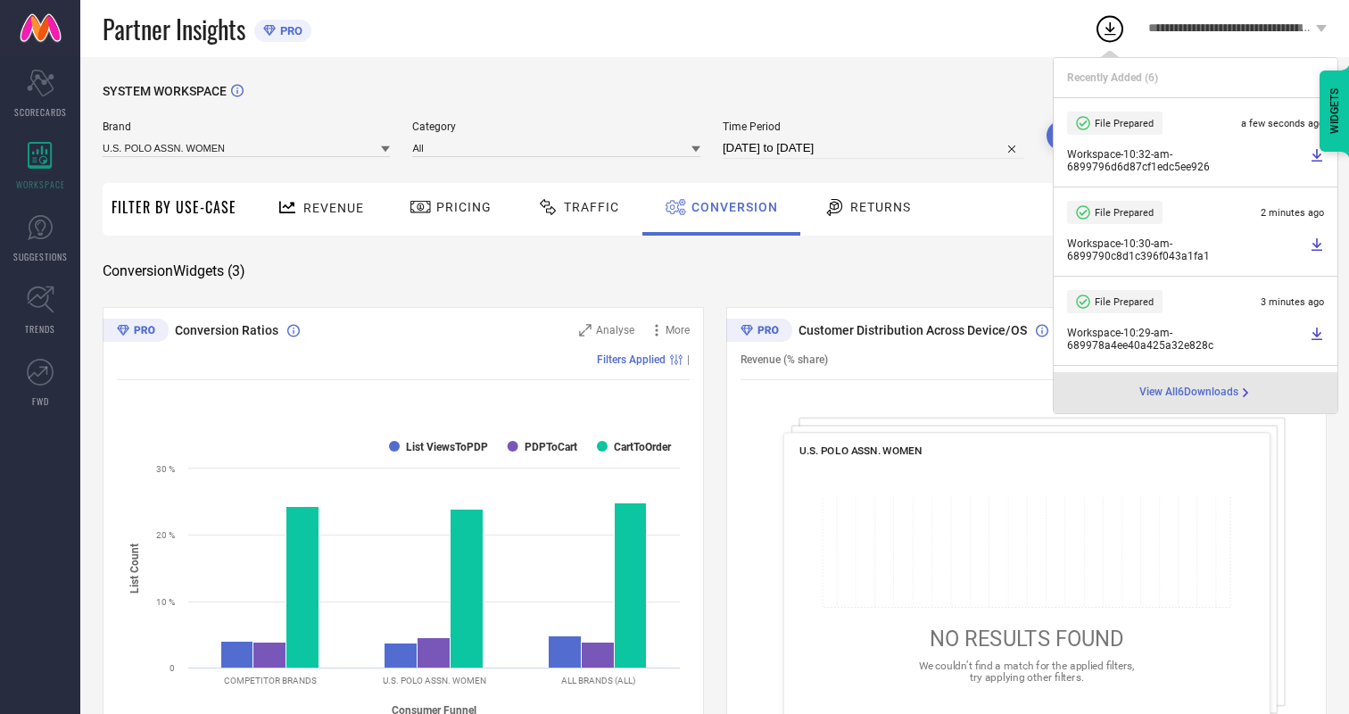
click at [730, 207] on span "Conversion" at bounding box center [735, 207] width 87 height 14
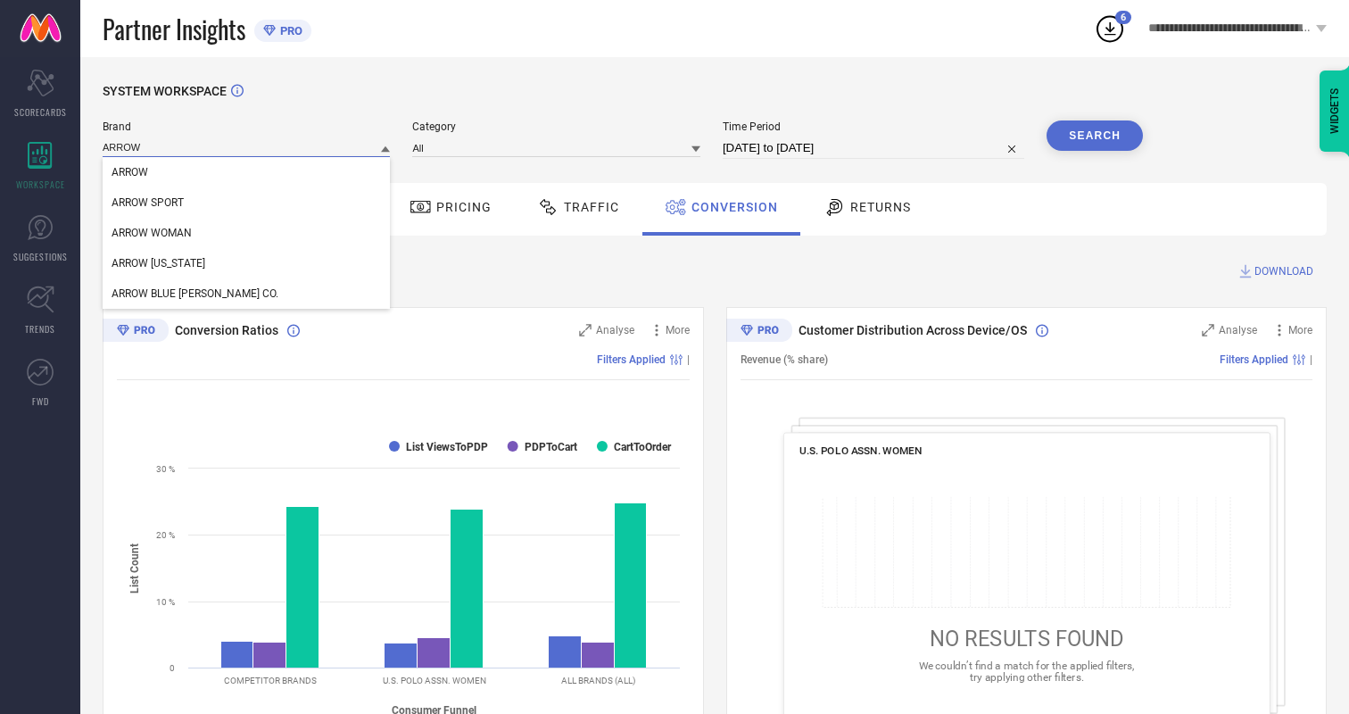
type input "ARROW"
click at [129, 173] on span "ARROW" at bounding box center [130, 172] width 37 height 12
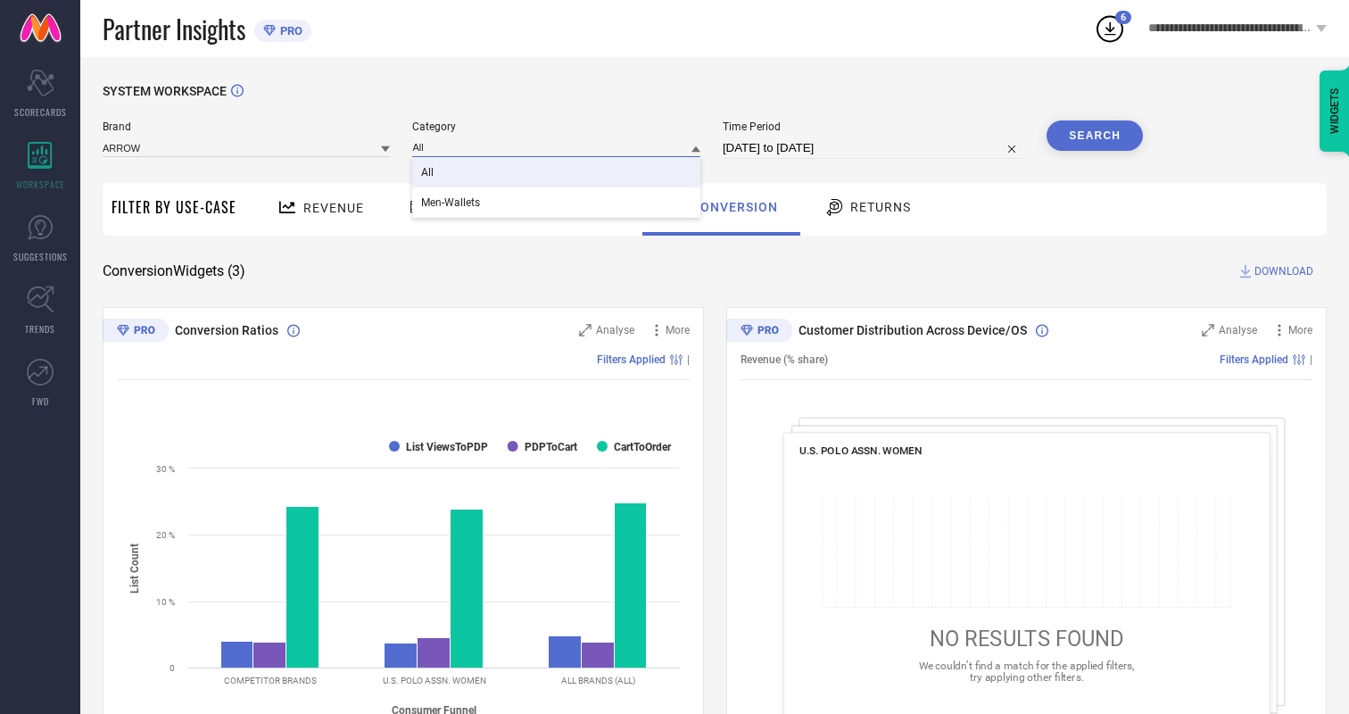
type input "All"
click at [429, 173] on span "All" at bounding box center [427, 172] width 12 height 12
click at [1095, 136] on button "Search" at bounding box center [1095, 135] width 96 height 30
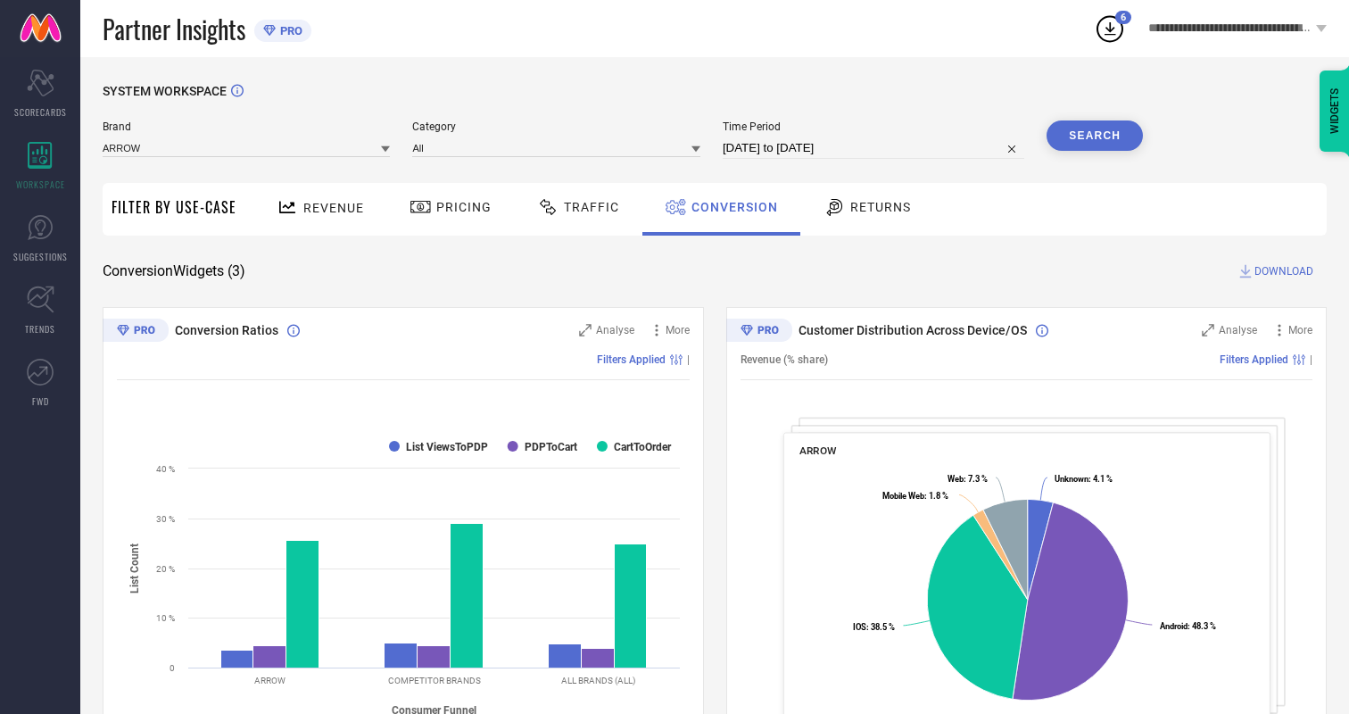
click at [1284, 271] on span "DOWNLOAD" at bounding box center [1284, 271] width 59 height 18
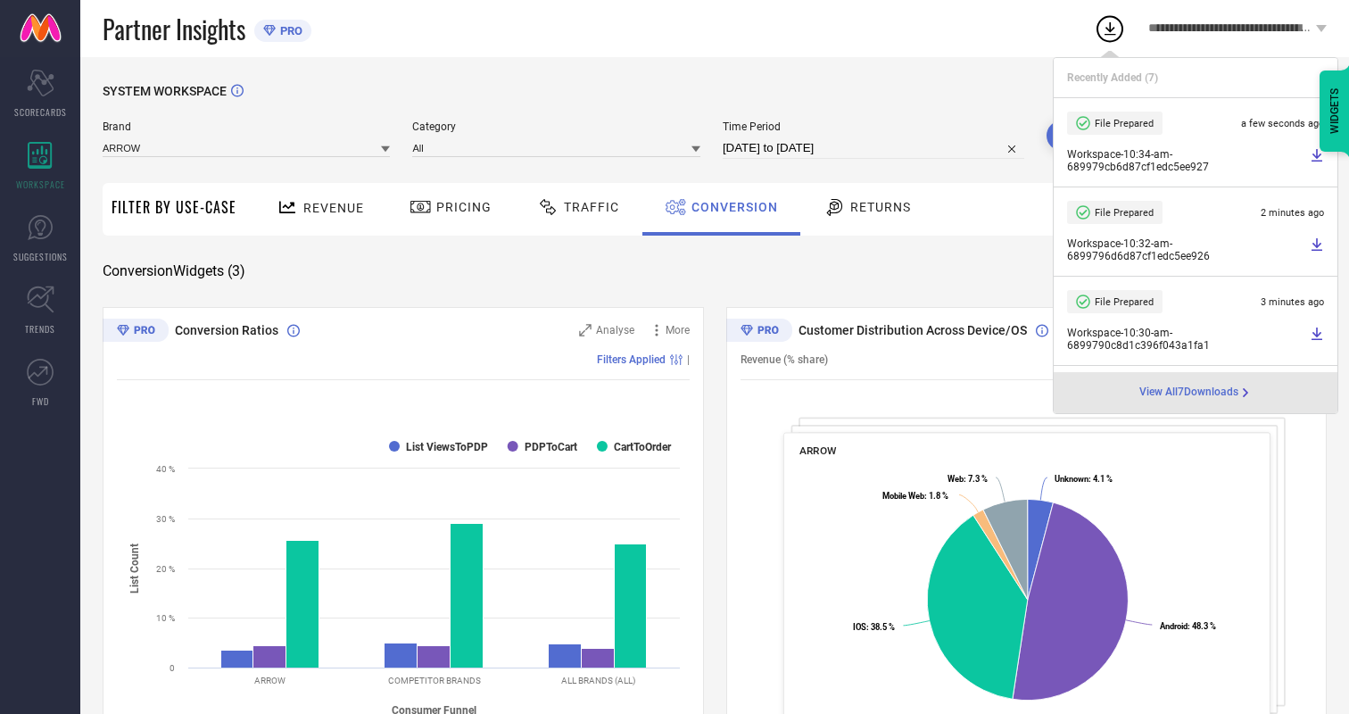
click at [730, 207] on span "Conversion" at bounding box center [735, 207] width 87 height 14
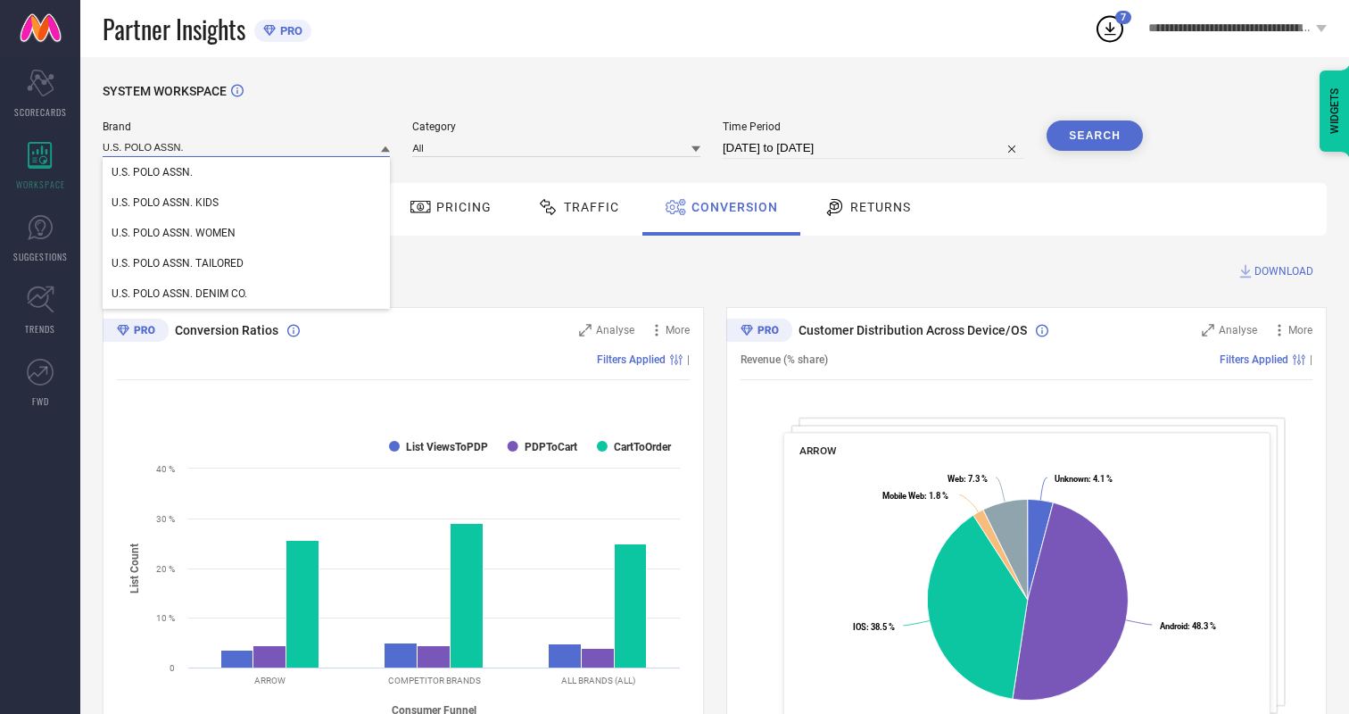
type input "U.S. POLO ASSN."
click at [152, 173] on span "U.S. POLO ASSN." at bounding box center [152, 172] width 81 height 12
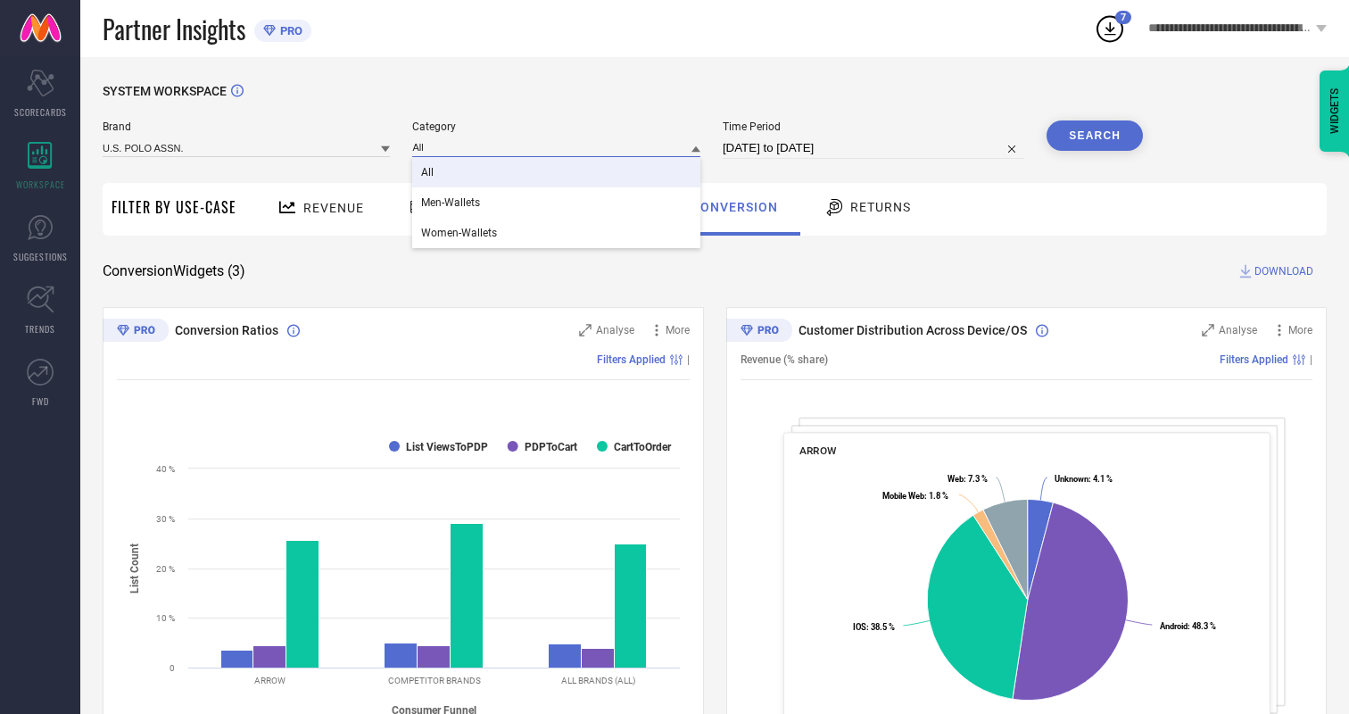
type input "All"
click at [429, 173] on span "All" at bounding box center [427, 172] width 12 height 12
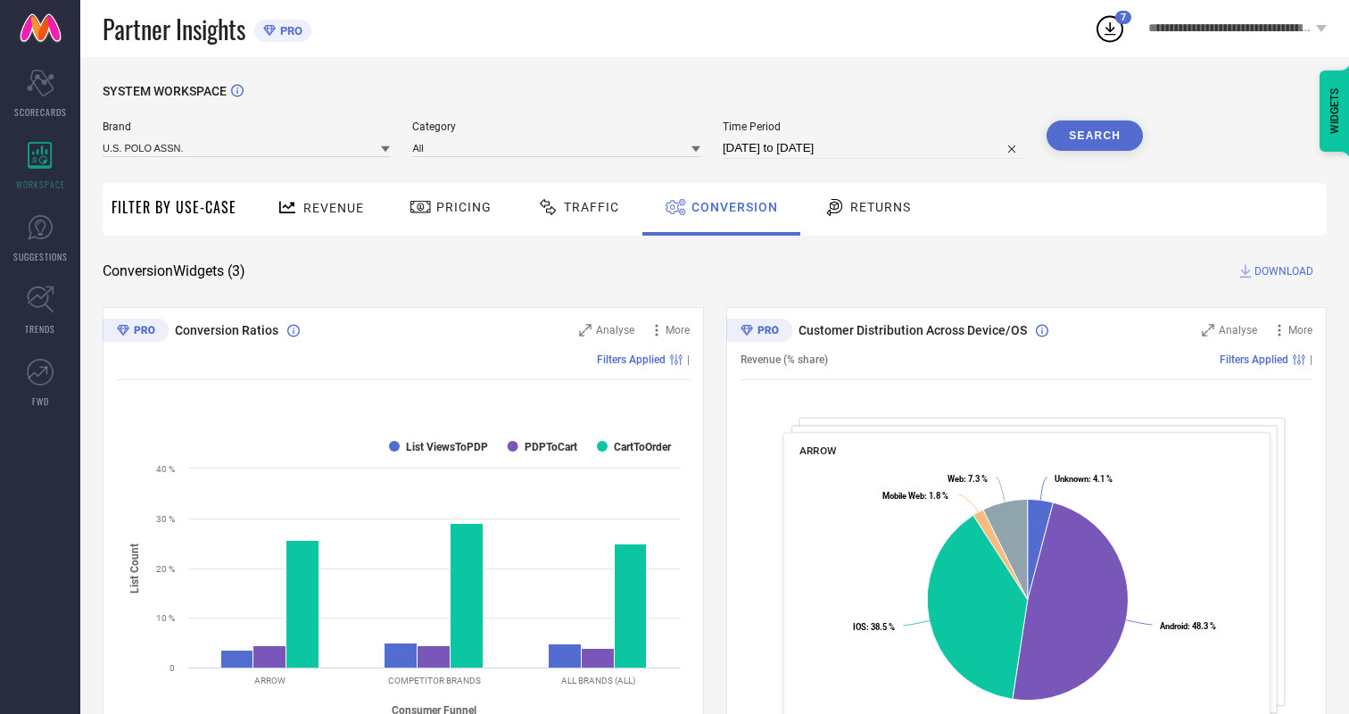
click at [1095, 136] on button "Search" at bounding box center [1095, 135] width 96 height 30
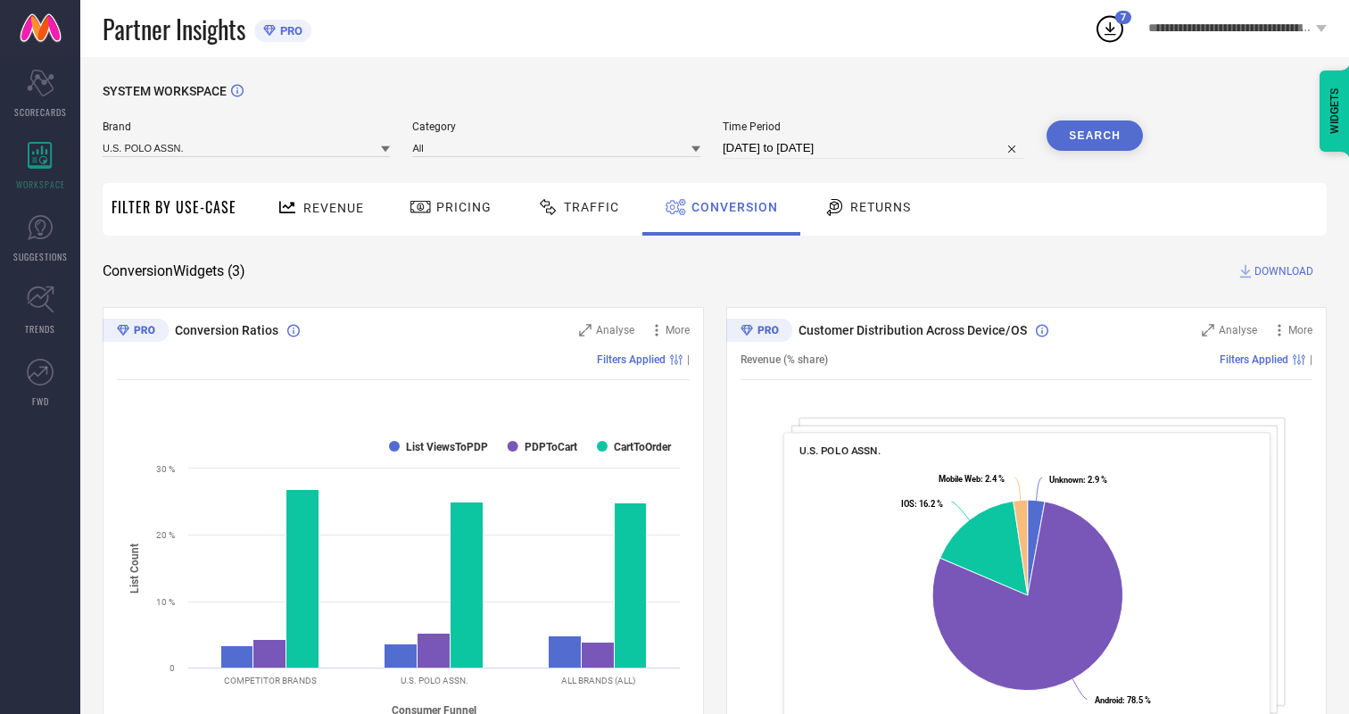
click at [1284, 271] on span "DOWNLOAD" at bounding box center [1284, 271] width 59 height 18
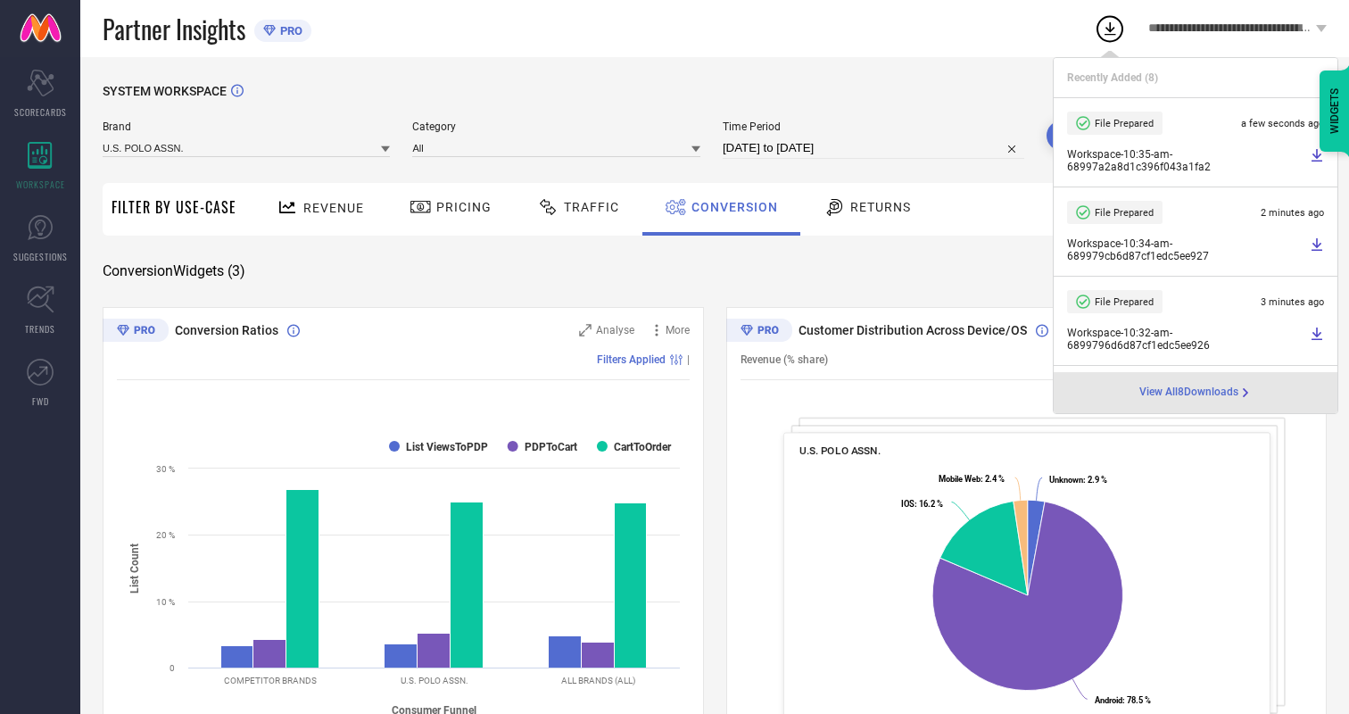
click at [730, 207] on span "Conversion" at bounding box center [735, 207] width 87 height 14
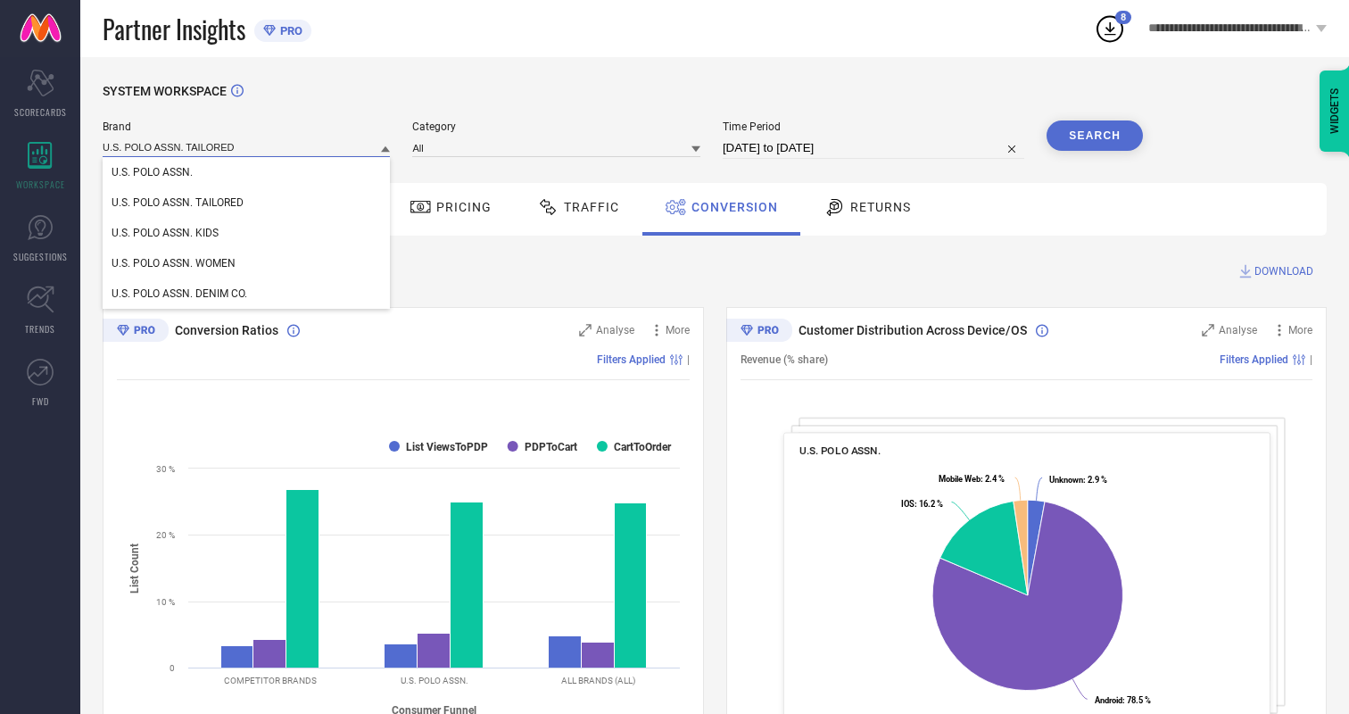
type input "U.S. POLO ASSN. TAILORED"
click at [178, 203] on span "U.S. POLO ASSN. TAILORED" at bounding box center [178, 202] width 132 height 12
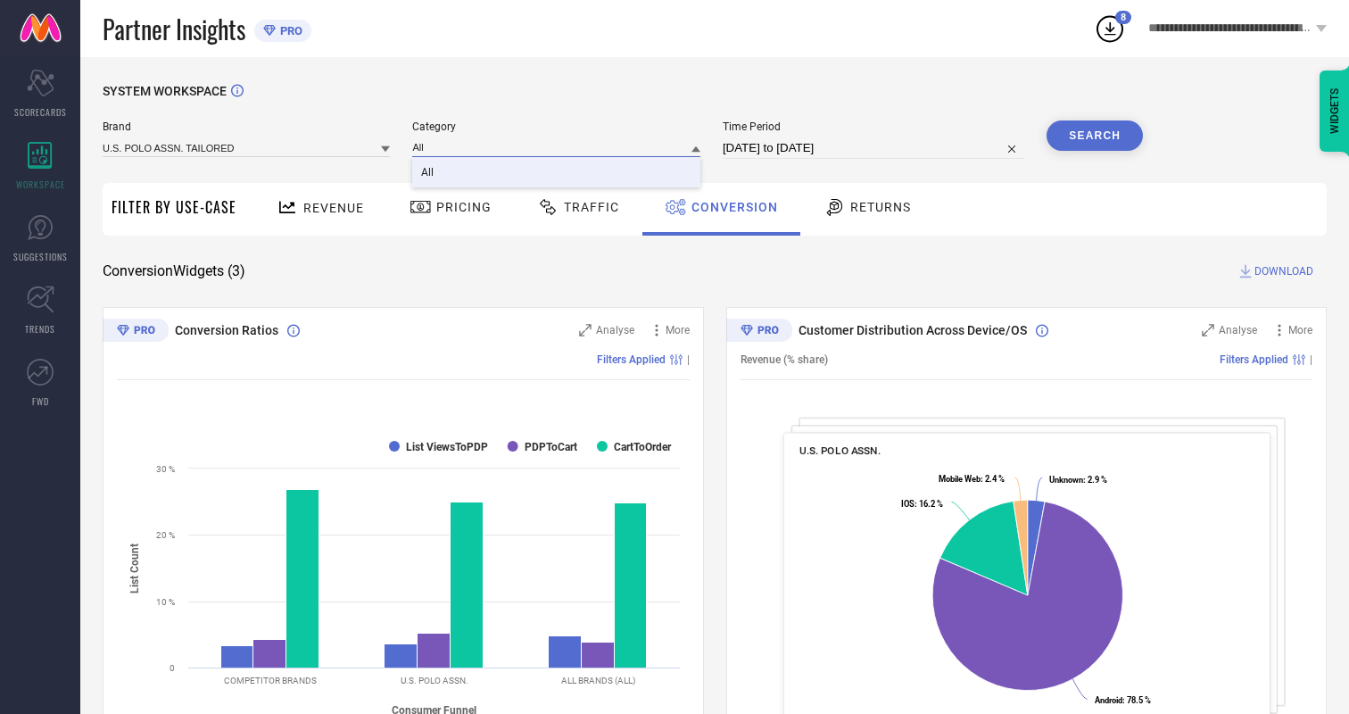
type input "All"
click at [429, 173] on span "All" at bounding box center [427, 172] width 12 height 12
click at [1095, 136] on button "Search" at bounding box center [1095, 135] width 96 height 30
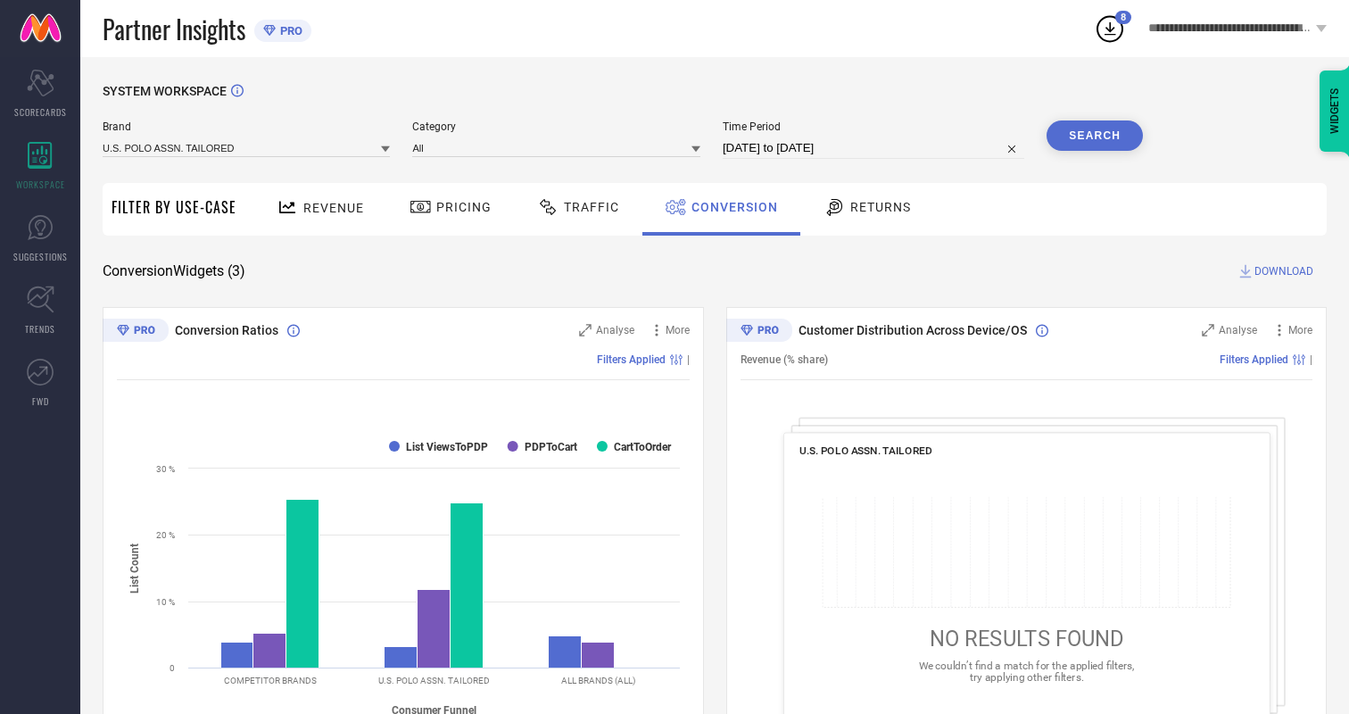
click at [1284, 271] on span "DOWNLOAD" at bounding box center [1284, 271] width 59 height 18
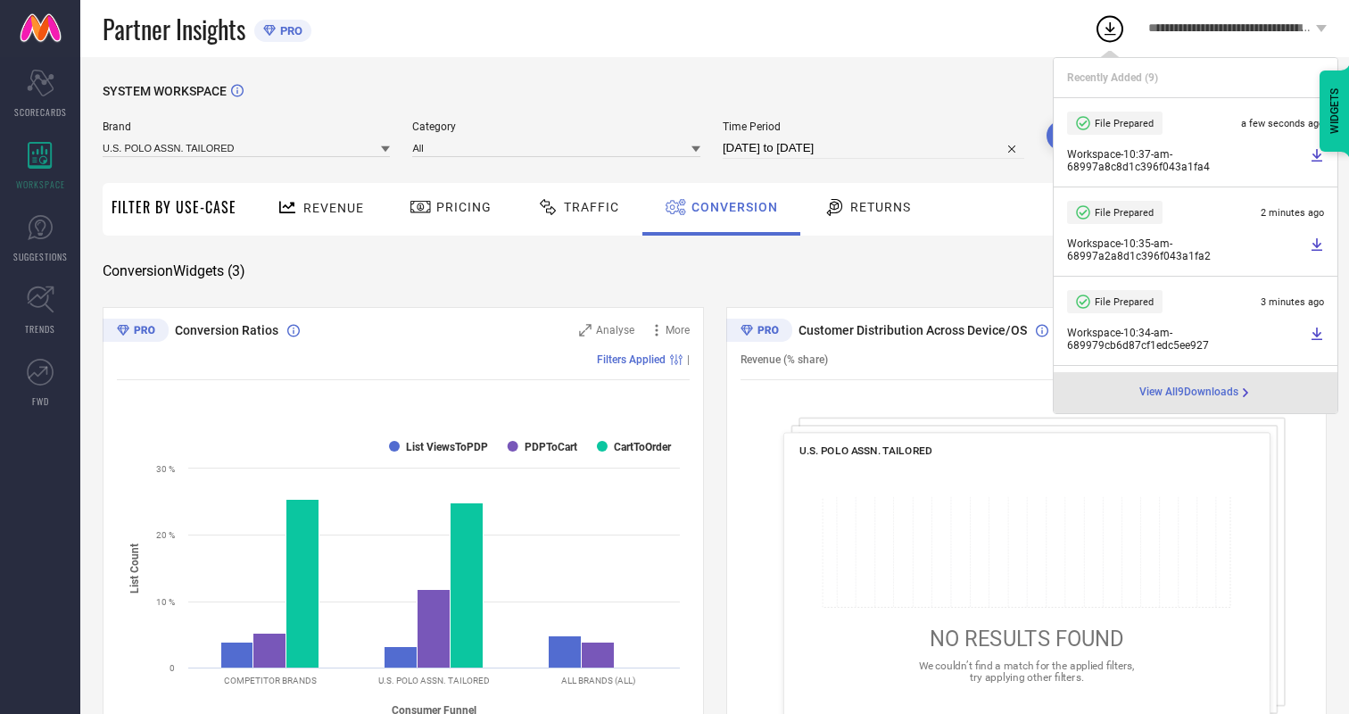
click at [730, 207] on span "Conversion" at bounding box center [735, 207] width 87 height 14
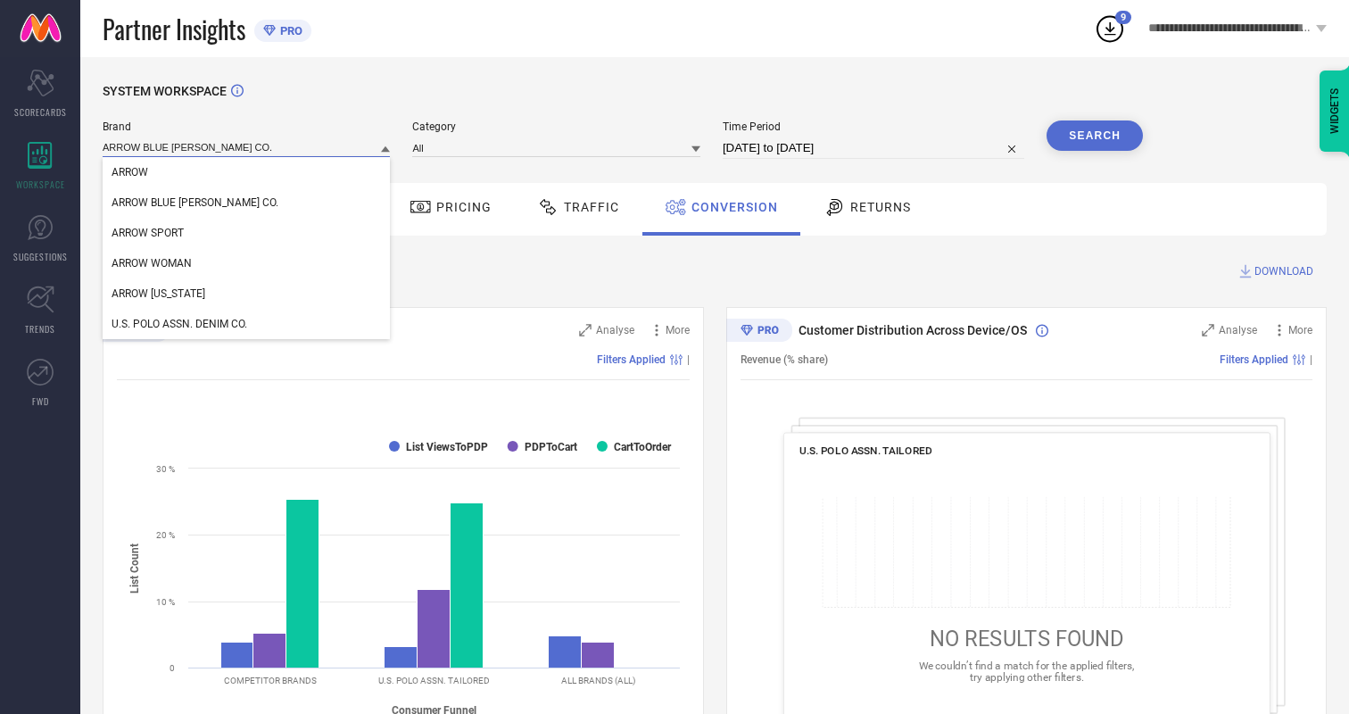
type input "ARROW BLUE [PERSON_NAME] CO."
click at [168, 203] on span "ARROW BLUE [PERSON_NAME] CO." at bounding box center [195, 202] width 167 height 12
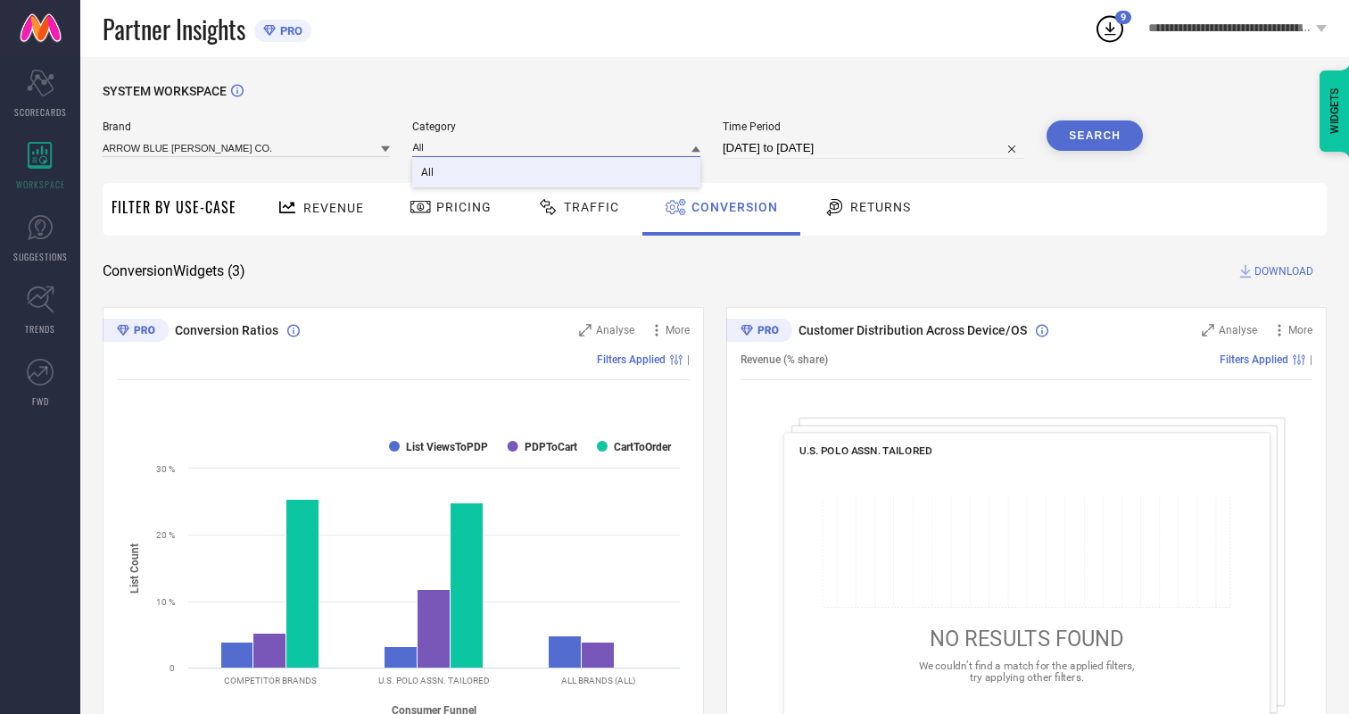
type input "All"
click at [429, 173] on span "All" at bounding box center [427, 172] width 12 height 12
click at [1095, 136] on button "Search" at bounding box center [1095, 135] width 96 height 30
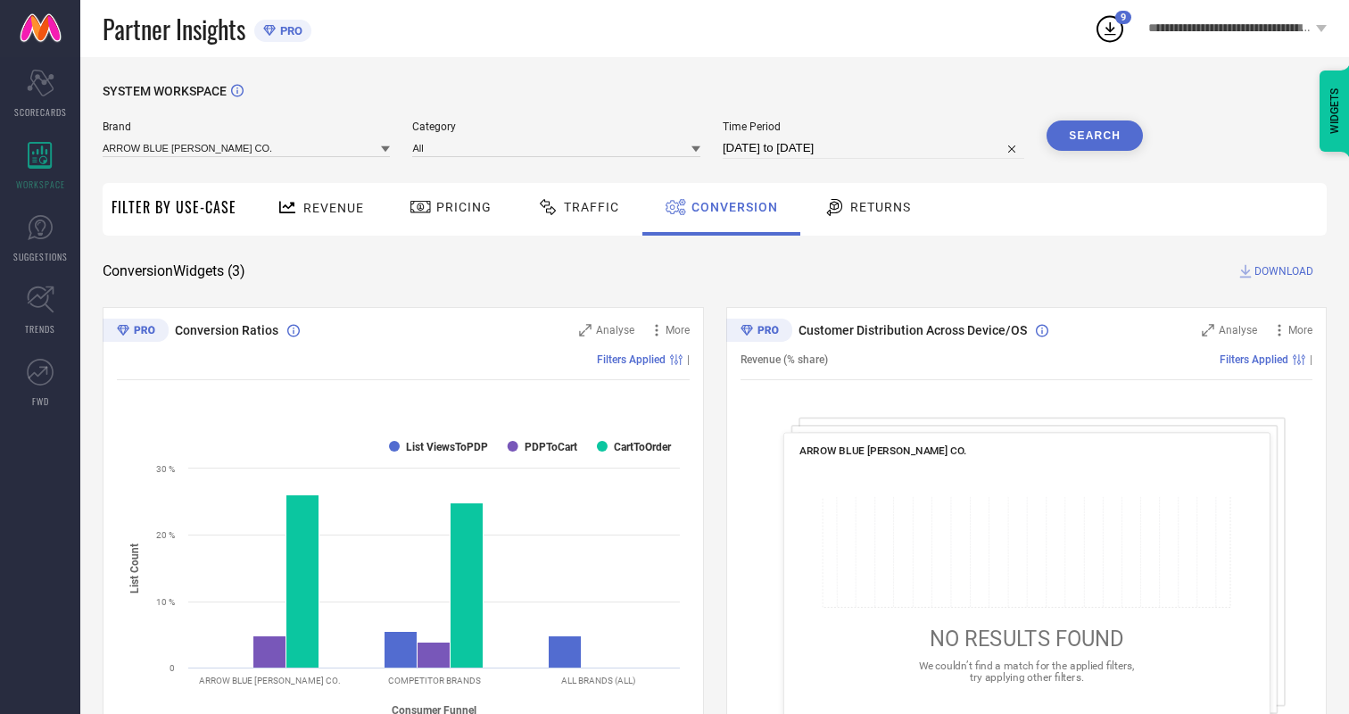
click at [1284, 271] on span "DOWNLOAD" at bounding box center [1284, 271] width 59 height 18
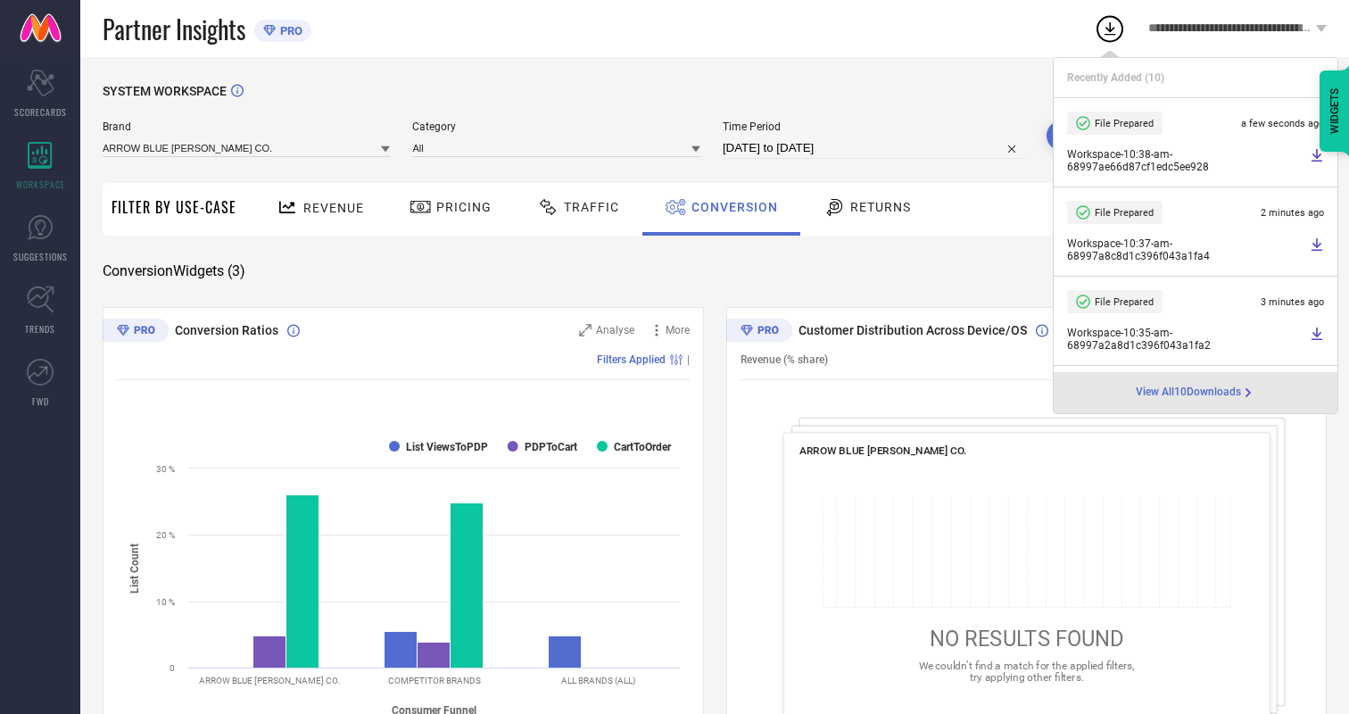
click at [730, 207] on span "Conversion" at bounding box center [735, 207] width 87 height 14
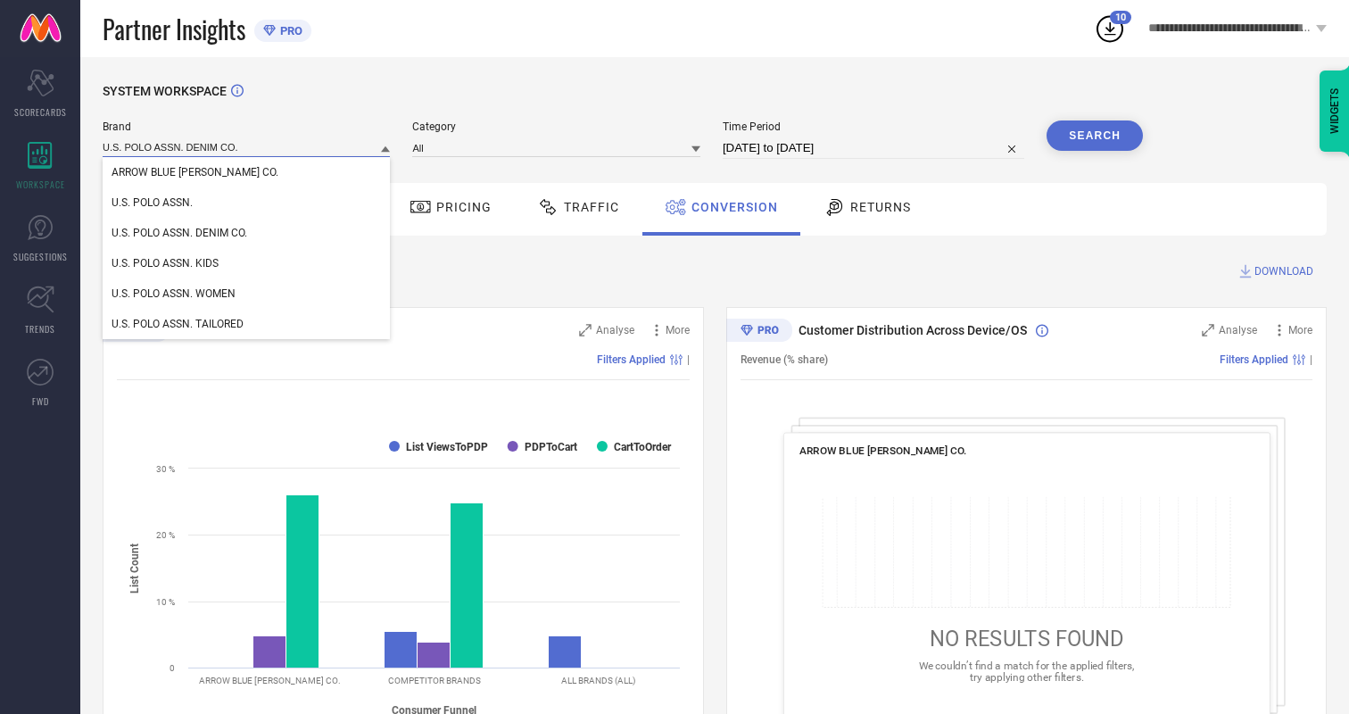
type input "U.S. POLO ASSN. DENIM CO."
click at [179, 234] on span "U.S. POLO ASSN. DENIM CO." at bounding box center [180, 233] width 136 height 12
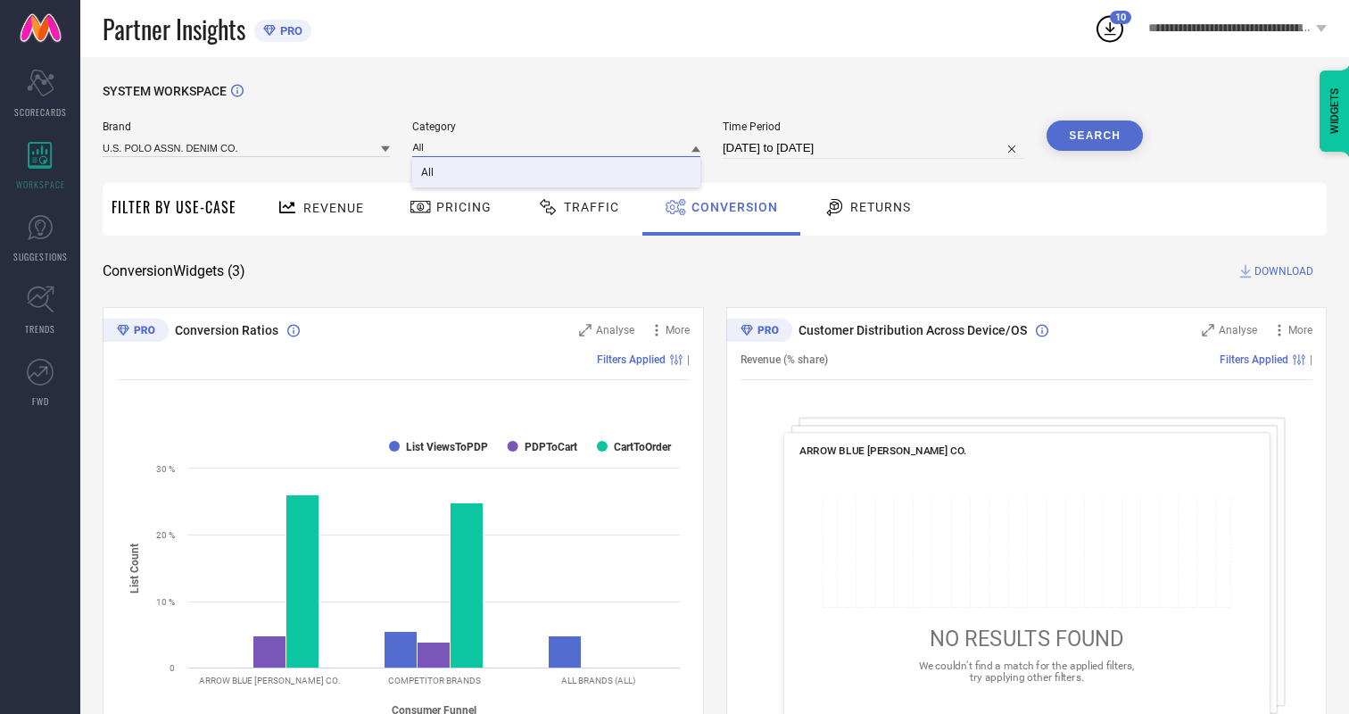
type input "All"
click at [429, 173] on span "All" at bounding box center [427, 172] width 12 height 12
click at [1095, 136] on button "Search" at bounding box center [1095, 135] width 96 height 30
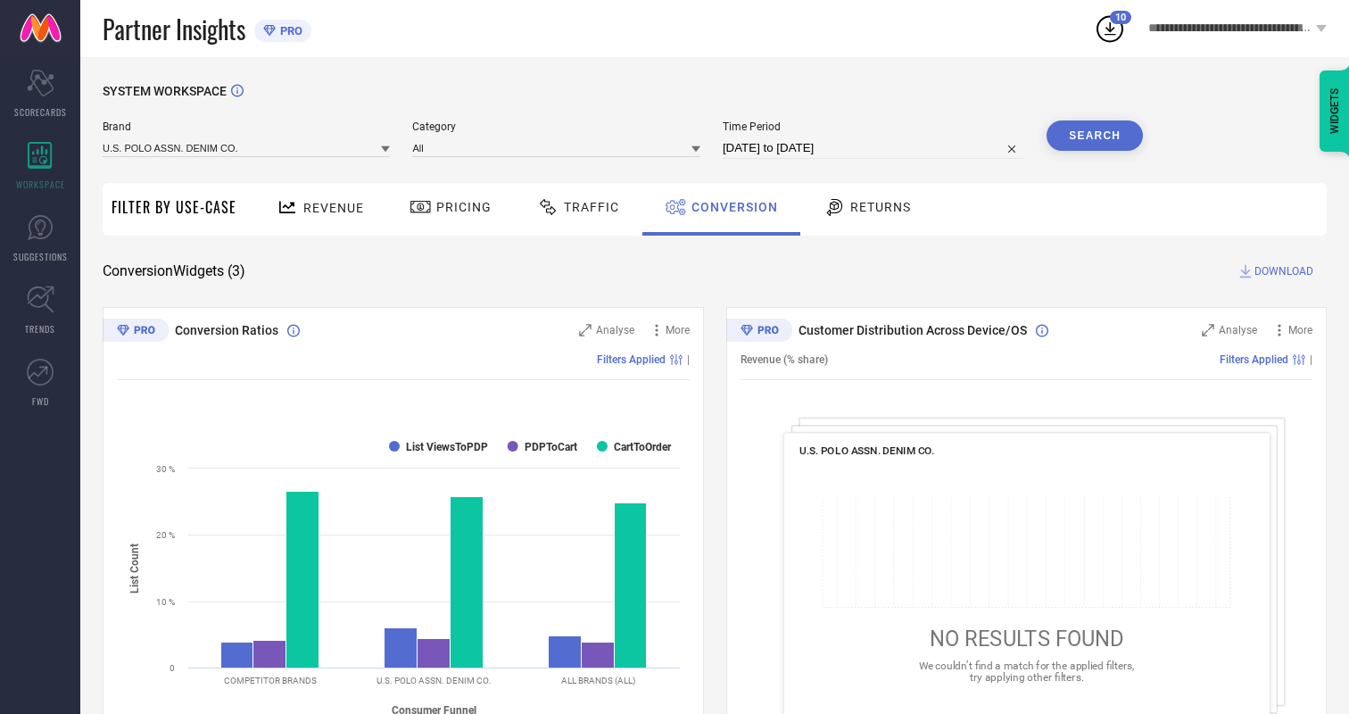
click at [1284, 271] on span "DOWNLOAD" at bounding box center [1284, 271] width 59 height 18
